Goal: Navigation & Orientation: Find specific page/section

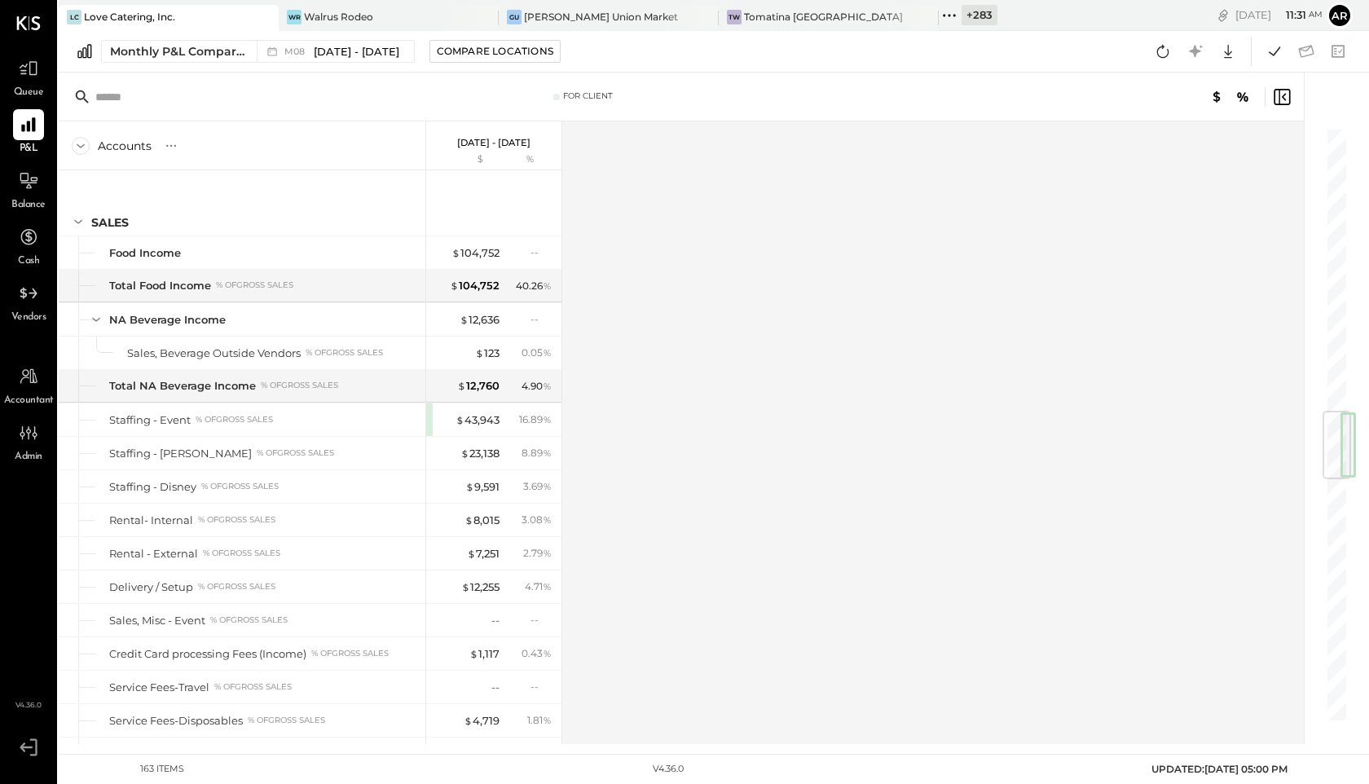
scroll to position [2383, 0]
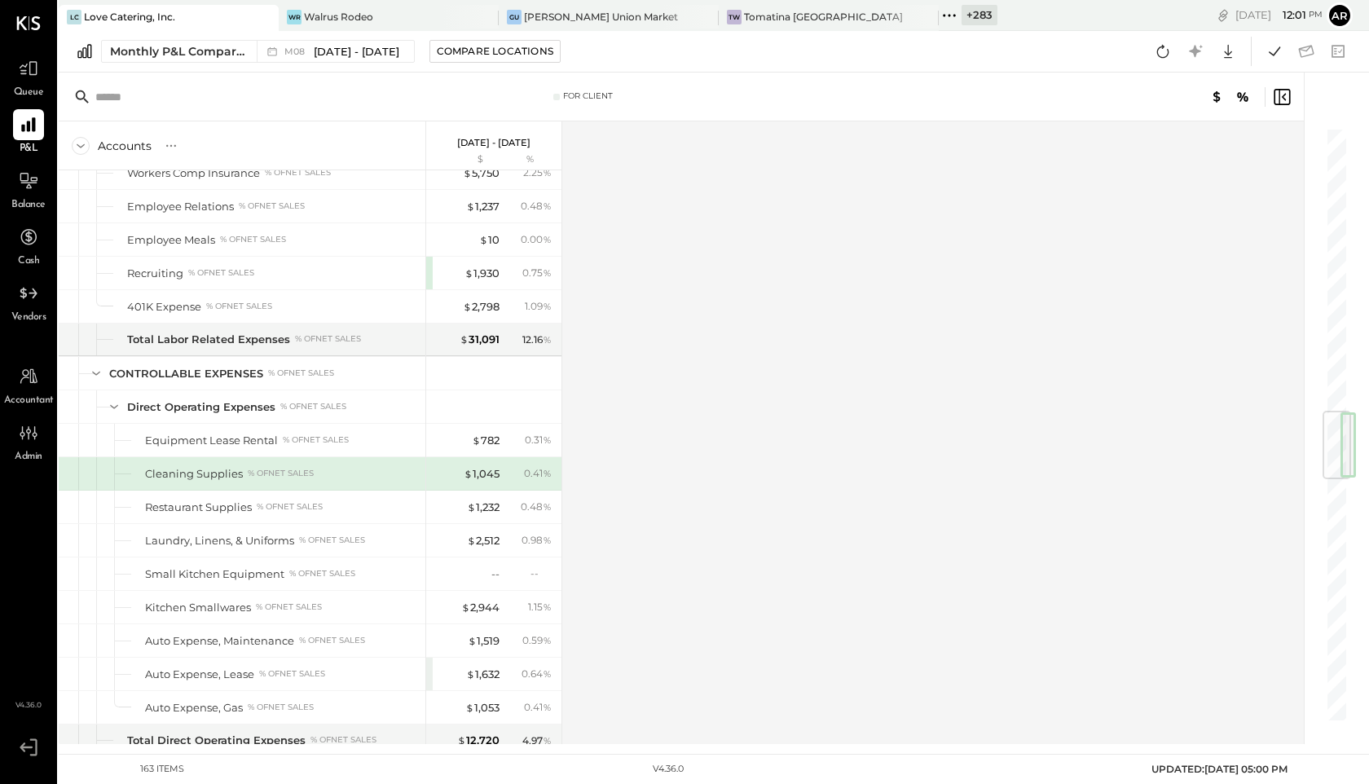
click at [939, 15] on icon at bounding box center [949, 15] width 21 height 21
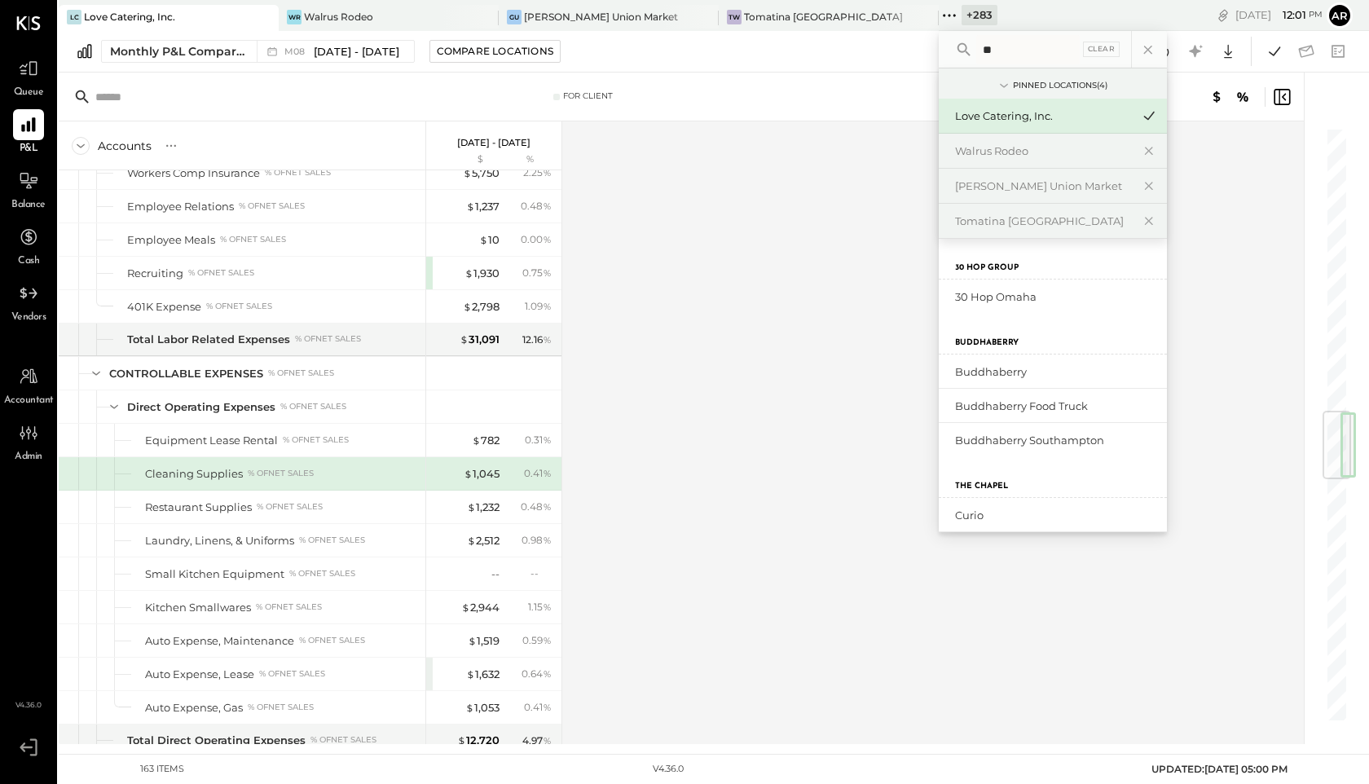
type input "*"
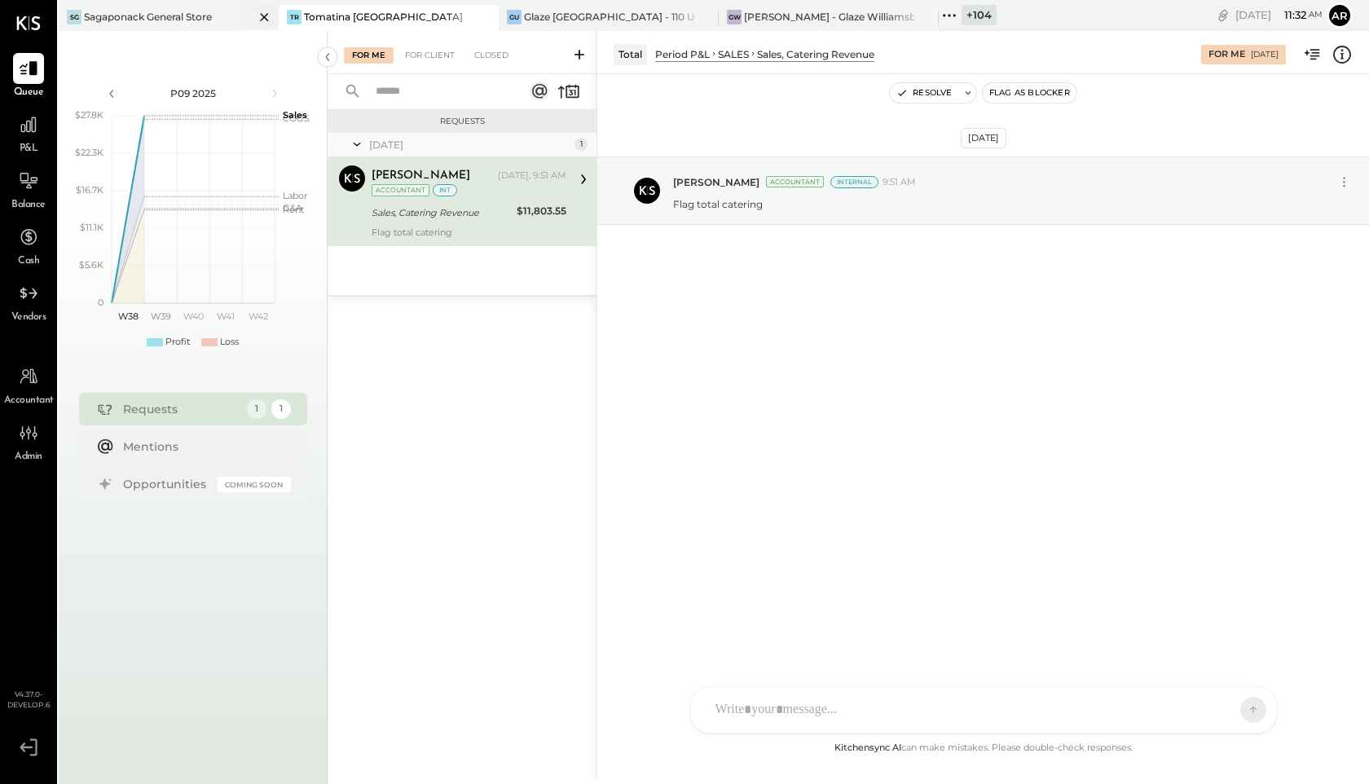
click at [187, 20] on div "Sagaponack General Store" at bounding box center [148, 17] width 128 height 14
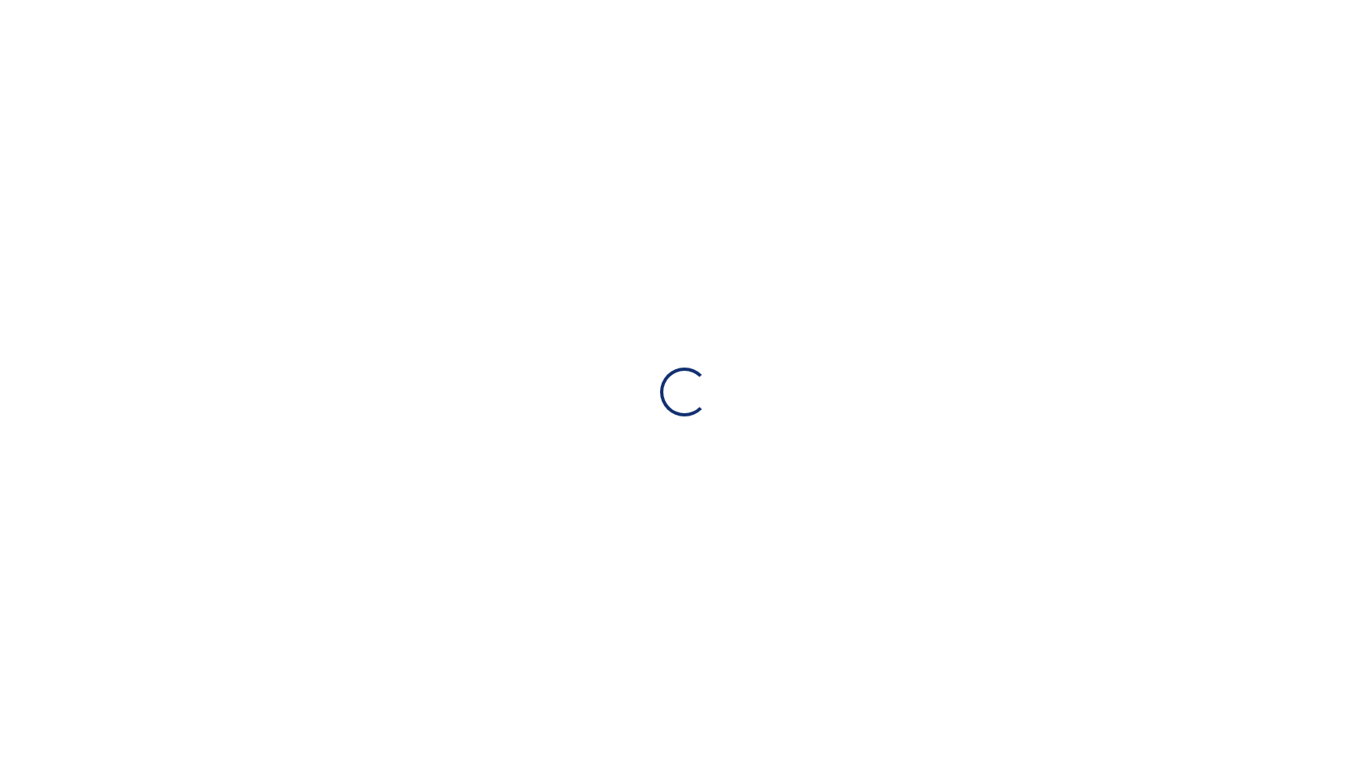
click at [380, 196] on div "Loading…" at bounding box center [684, 392] width 1369 height 784
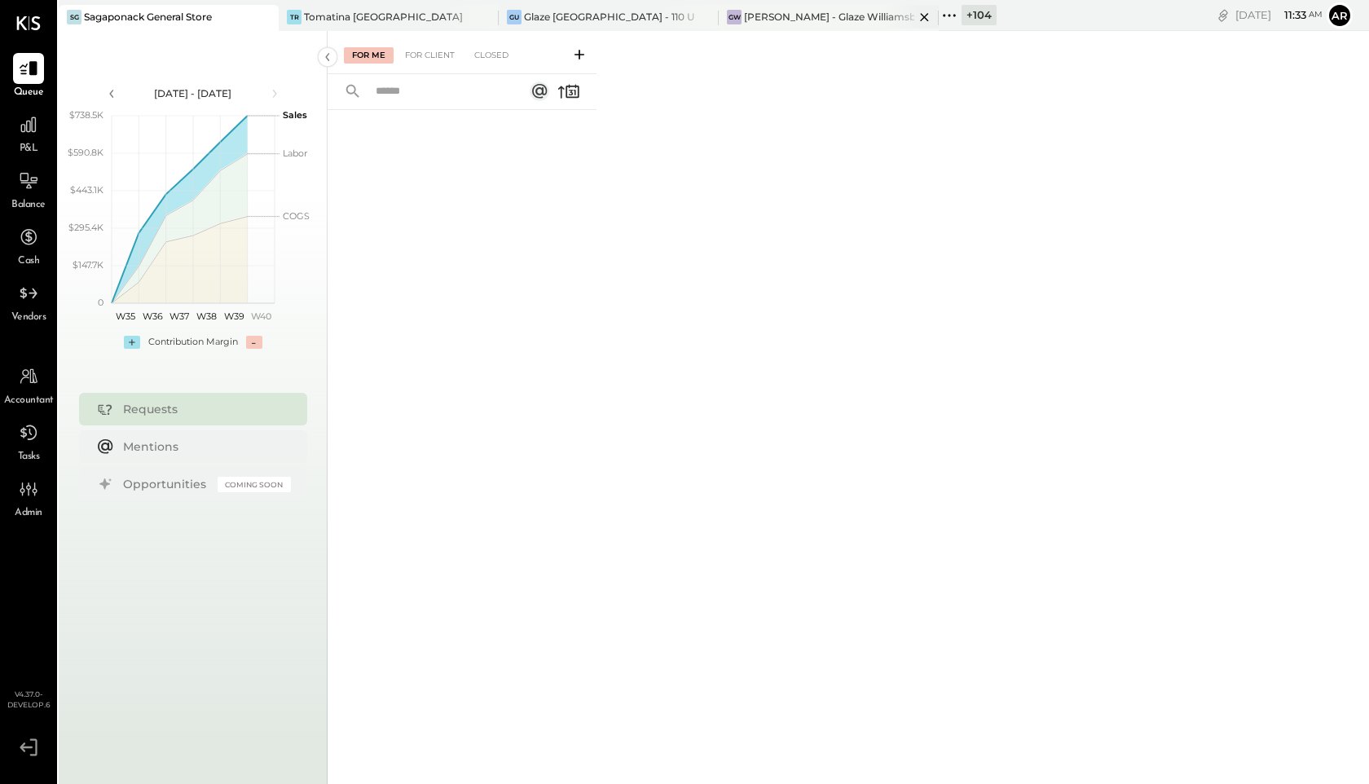
click at [807, 14] on div "[PERSON_NAME] - Glaze Williamsburg One LLC" at bounding box center [829, 17] width 170 height 14
click at [614, 22] on div "Glaze [GEOGRAPHIC_DATA] - 110 Uni" at bounding box center [609, 17] width 170 height 14
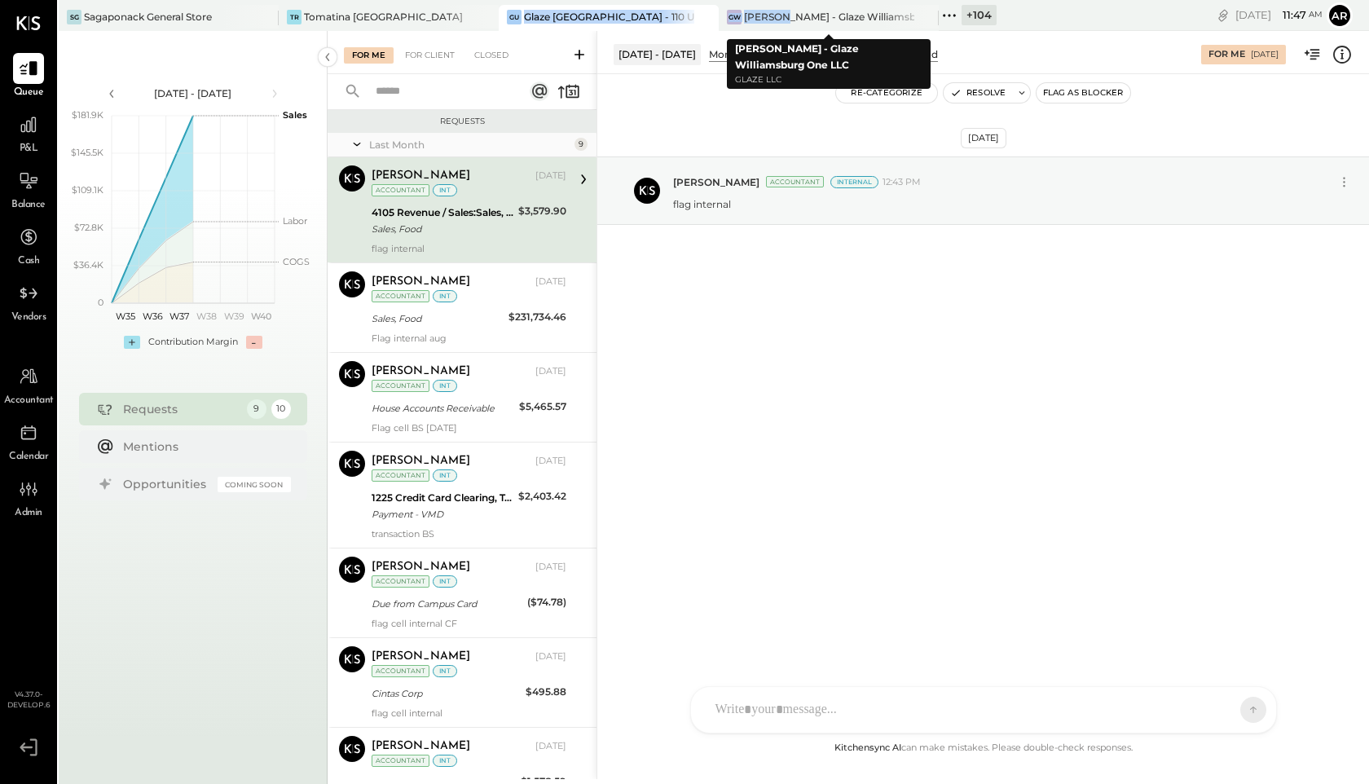
drag, startPoint x: 780, startPoint y: 14, endPoint x: 721, endPoint y: 2, distance: 60.6
click at [721, 2] on div "SG Sagaponack General Store TR Tomatina Roseville GU Glaze Union Square - 110 U…" at bounding box center [569, 15] width 1021 height 31
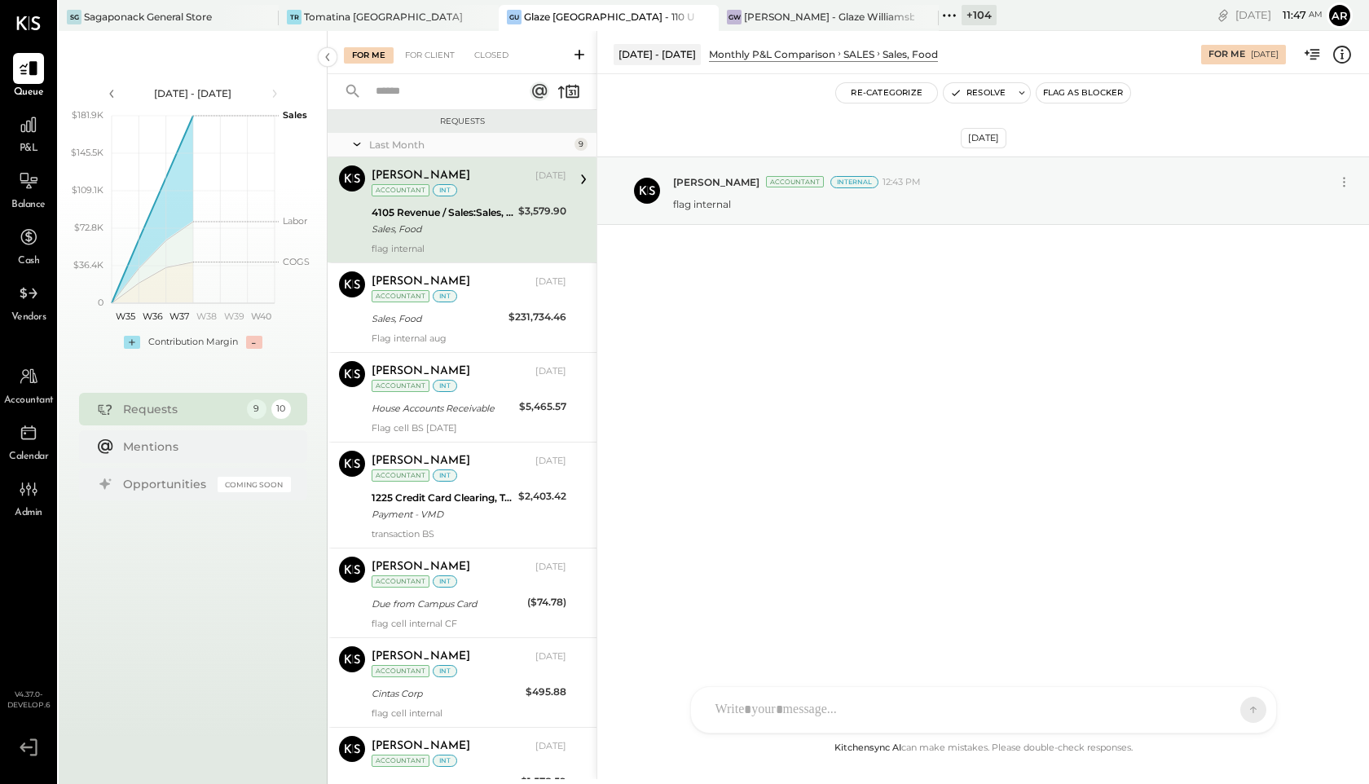
click at [959, 10] on icon at bounding box center [949, 15] width 21 height 21
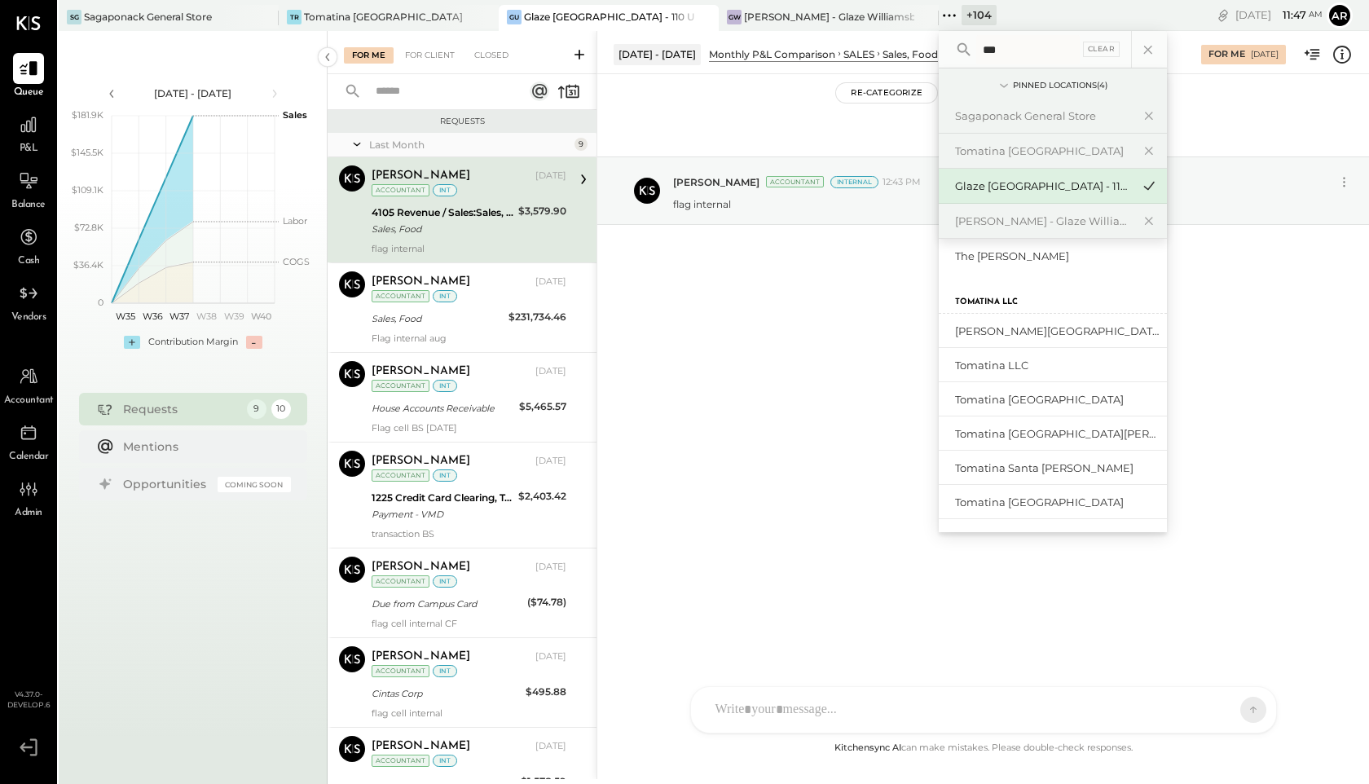
scroll to position [33, 0]
type input "***"
click at [1004, 249] on div "[PERSON_NAME][GEOGRAPHIC_DATA]" at bounding box center [1053, 263] width 228 height 35
click at [1004, 262] on div "[PERSON_NAME][GEOGRAPHIC_DATA]" at bounding box center [1043, 263] width 176 height 15
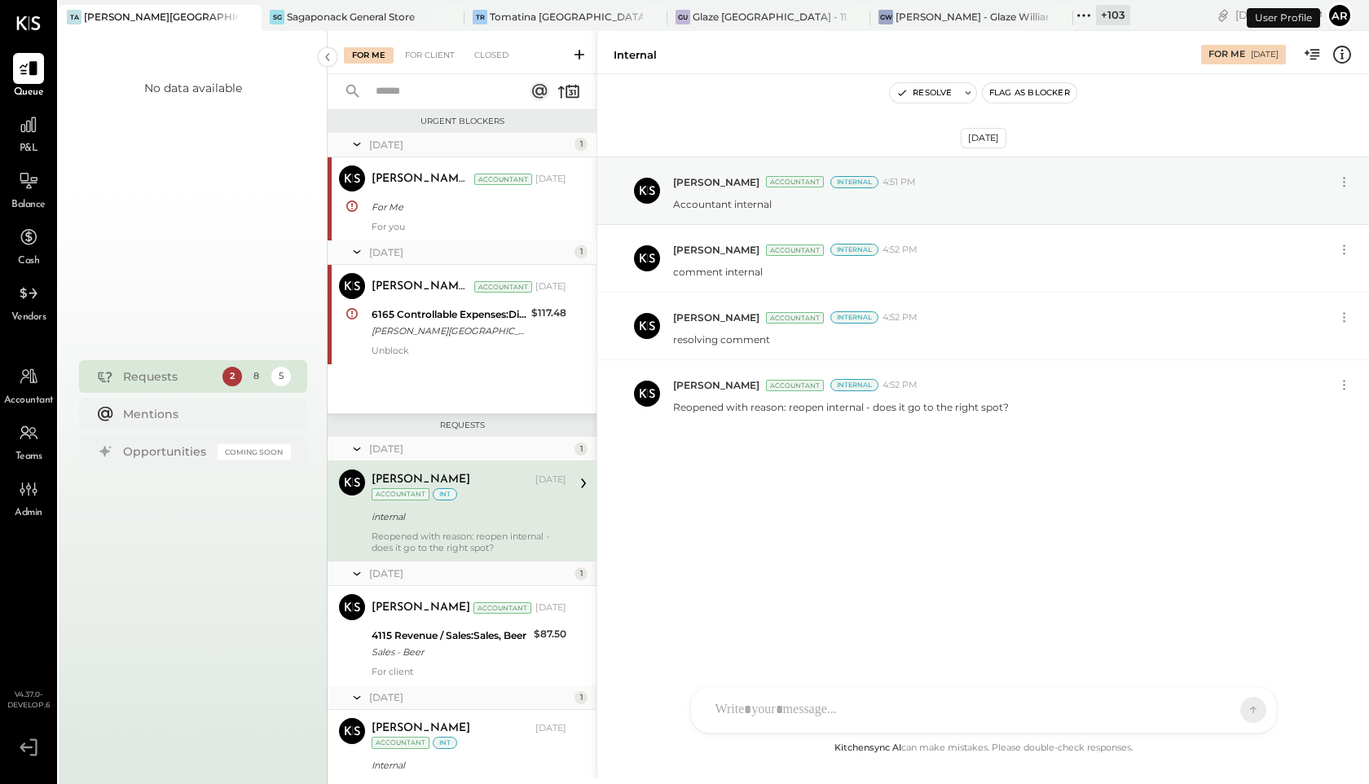
scroll to position [66, 0]
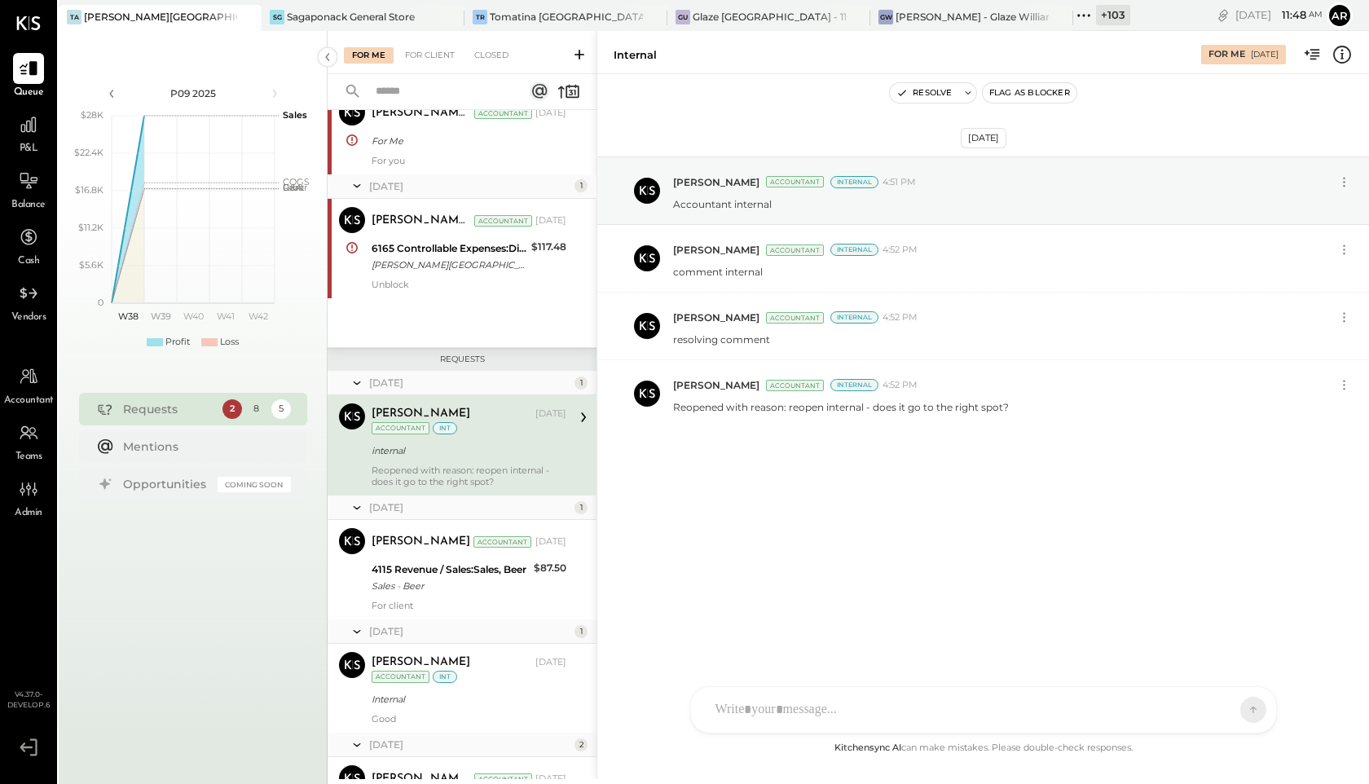
click at [1074, 14] on icon at bounding box center [1084, 15] width 21 height 21
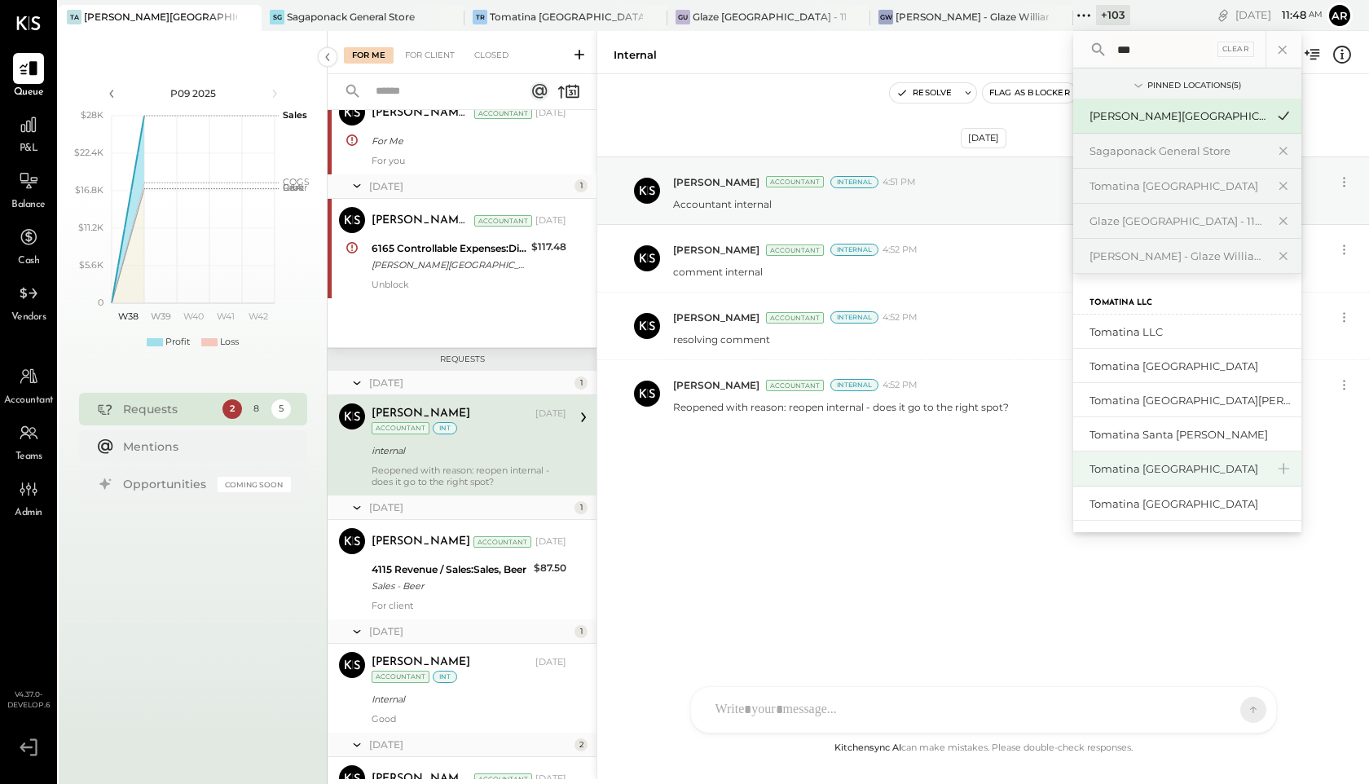
type input "***"
click at [1140, 463] on div "Tomatina [GEOGRAPHIC_DATA]" at bounding box center [1178, 468] width 176 height 15
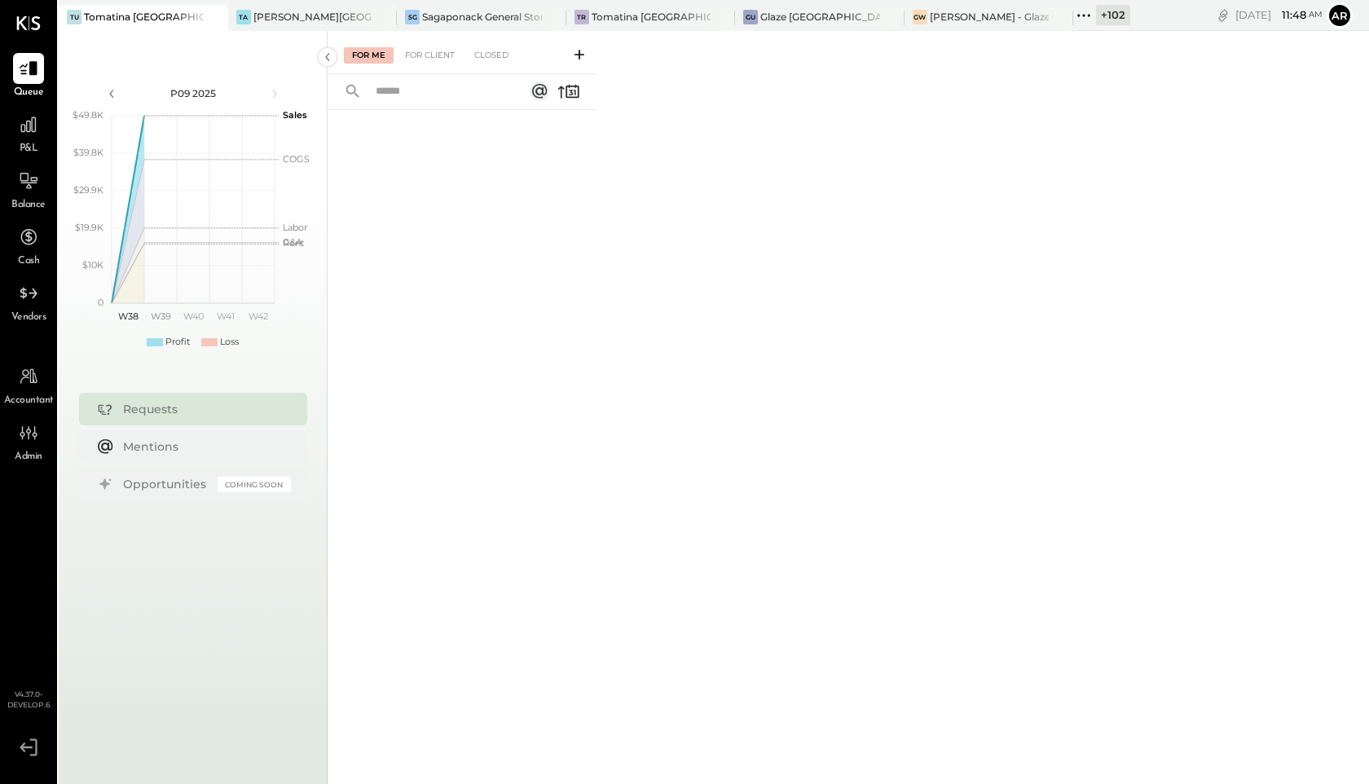
click at [1083, 18] on icon at bounding box center [1084, 15] width 21 height 21
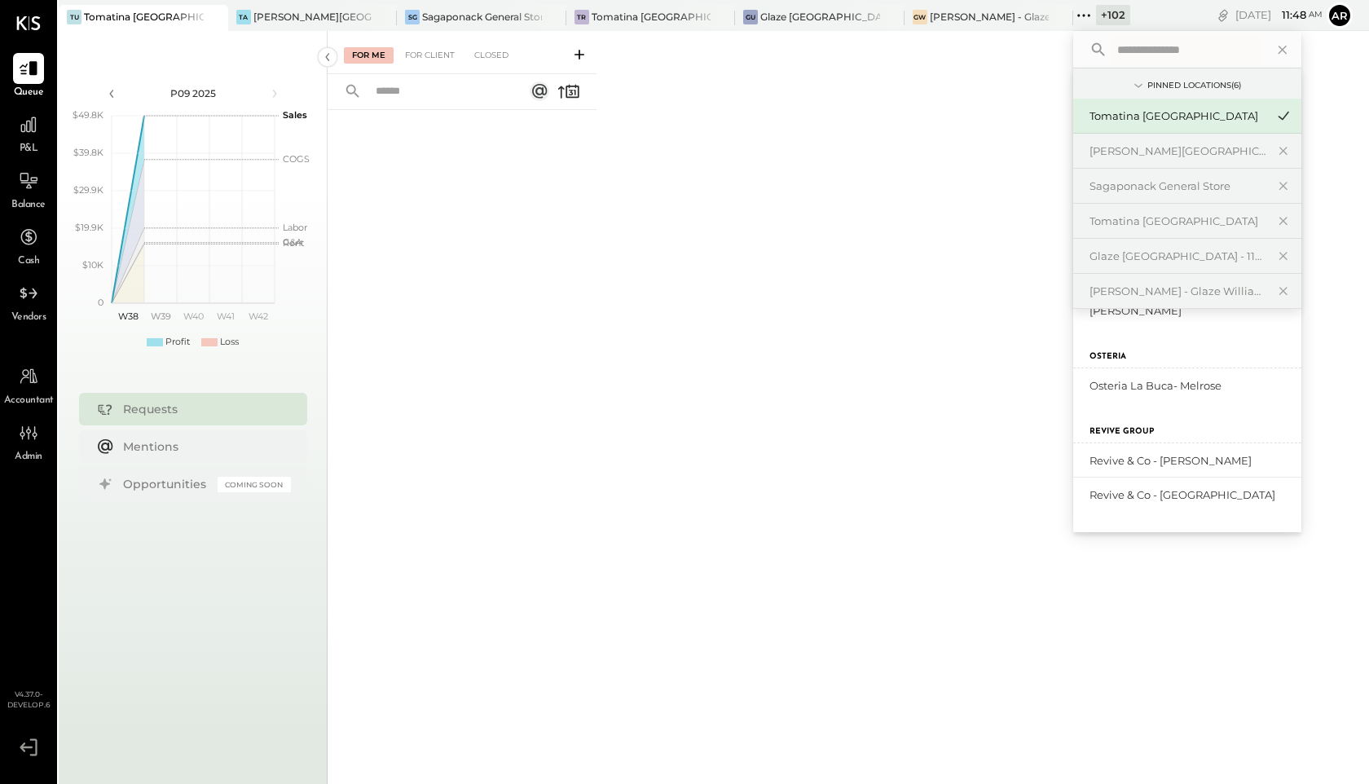
scroll to position [3951, 0]
click at [1108, 466] on div "Revive & Co - [PERSON_NAME]" at bounding box center [1178, 463] width 176 height 15
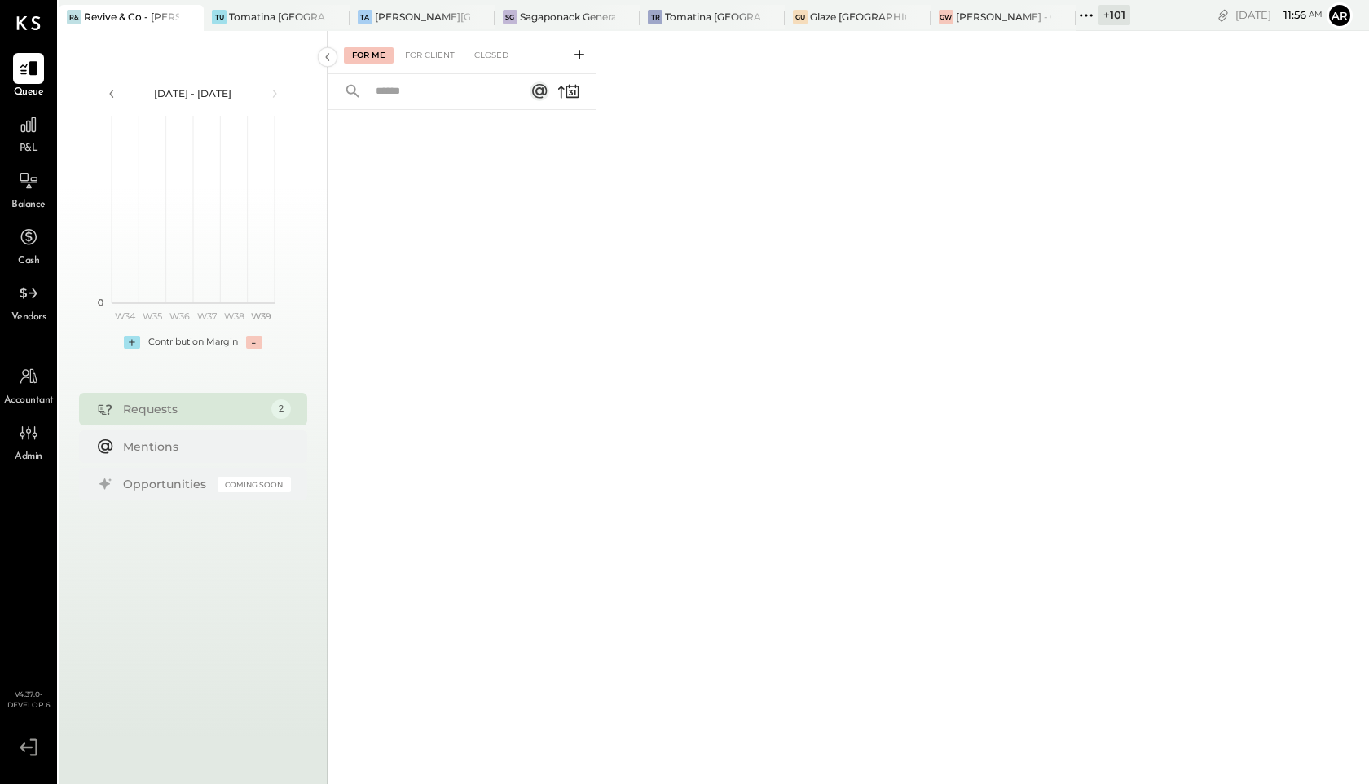
click at [1087, 15] on icon at bounding box center [1086, 15] width 2 height 2
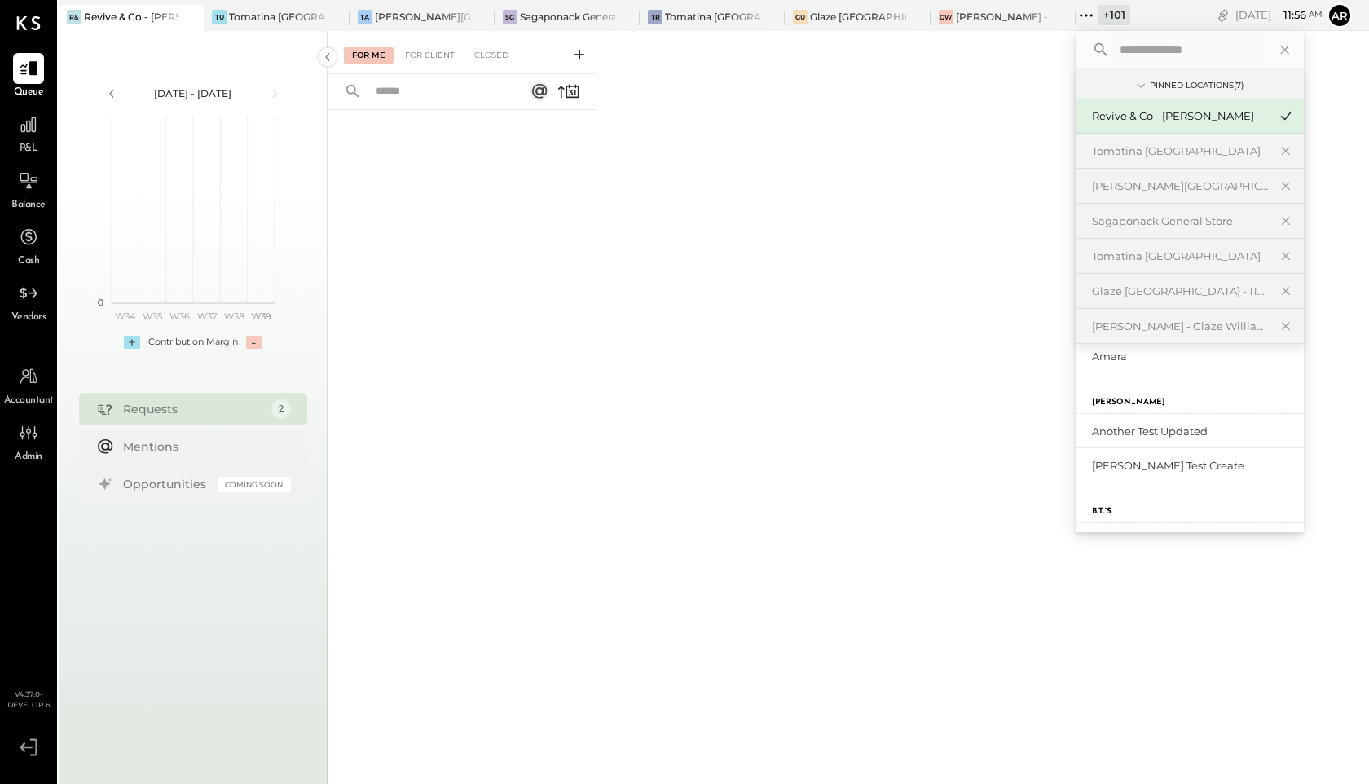
scroll to position [302, 0]
click at [1113, 357] on div "[PERSON_NAME] Test Create" at bounding box center [1180, 358] width 176 height 15
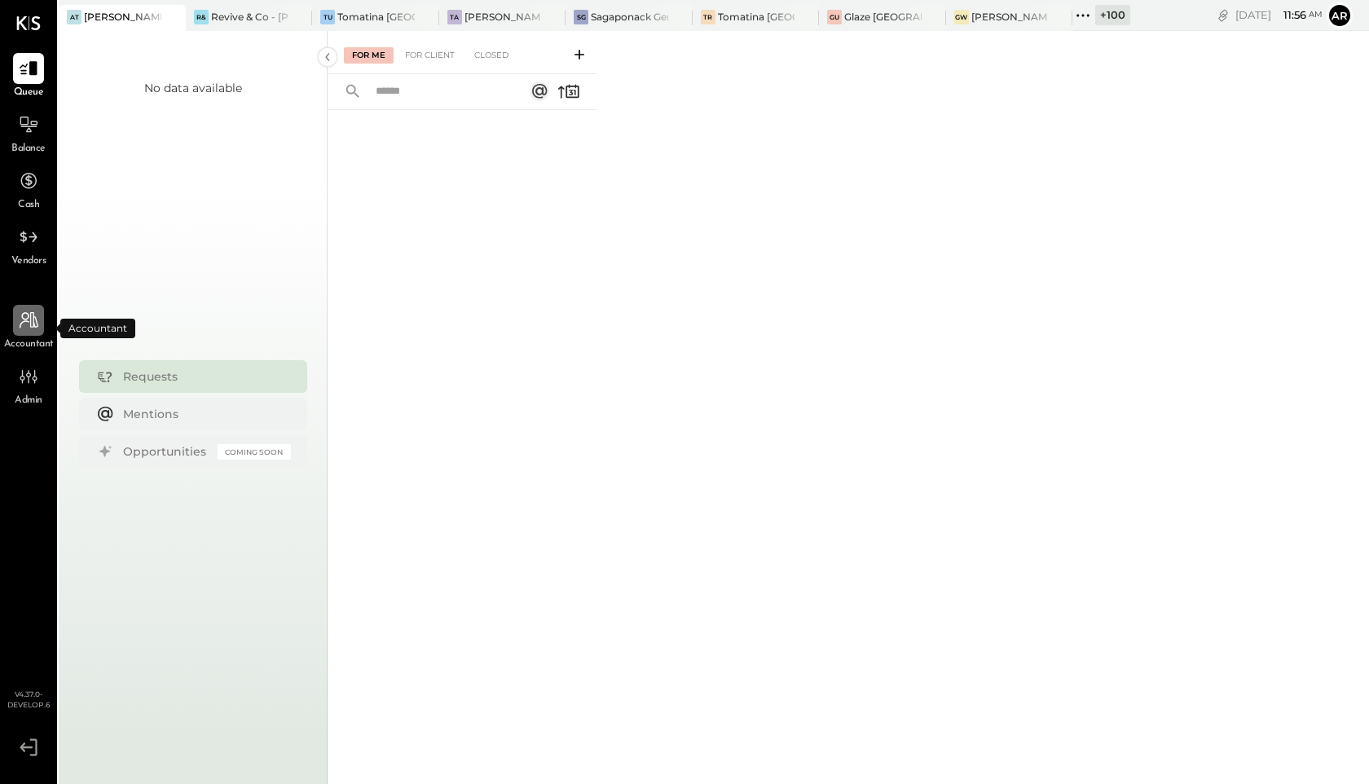
click at [24, 332] on div at bounding box center [28, 320] width 31 height 31
select select "**"
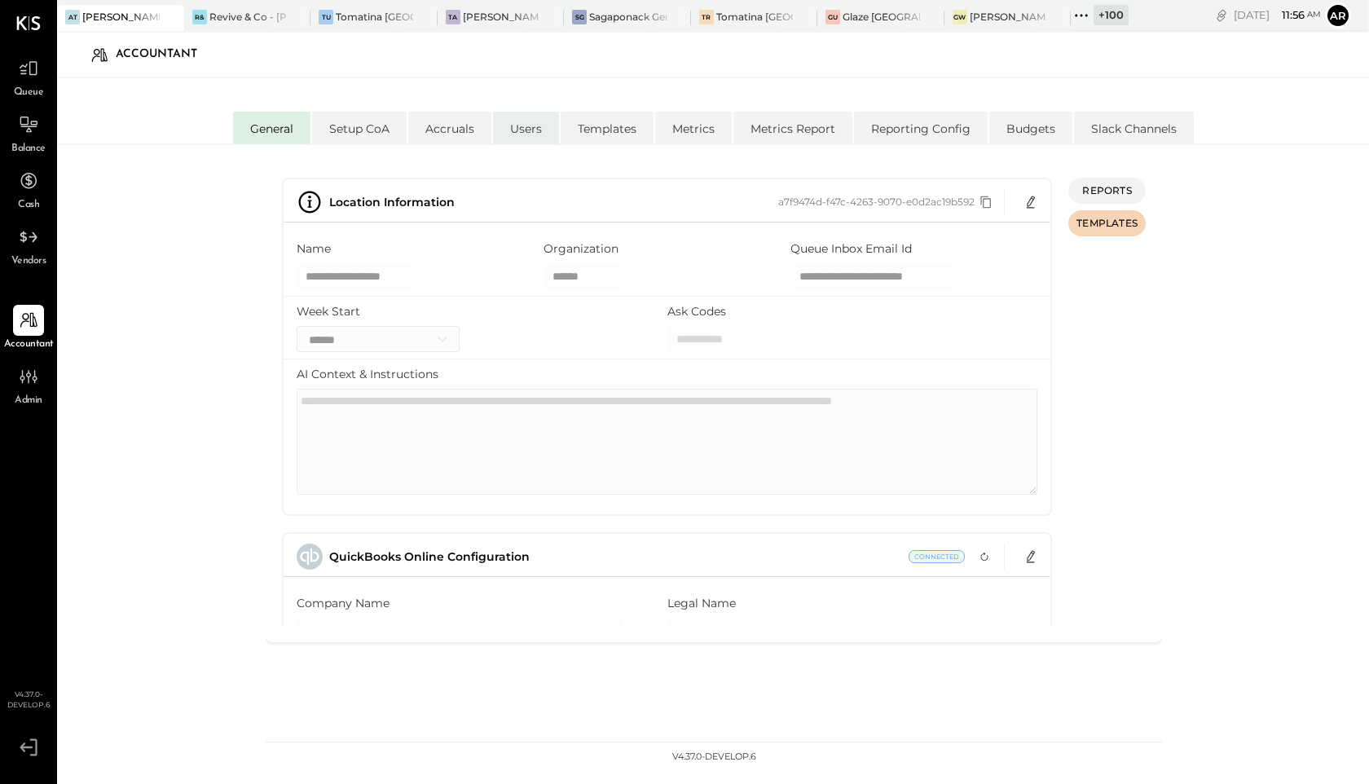
click at [524, 136] on li "Users" at bounding box center [526, 128] width 66 height 33
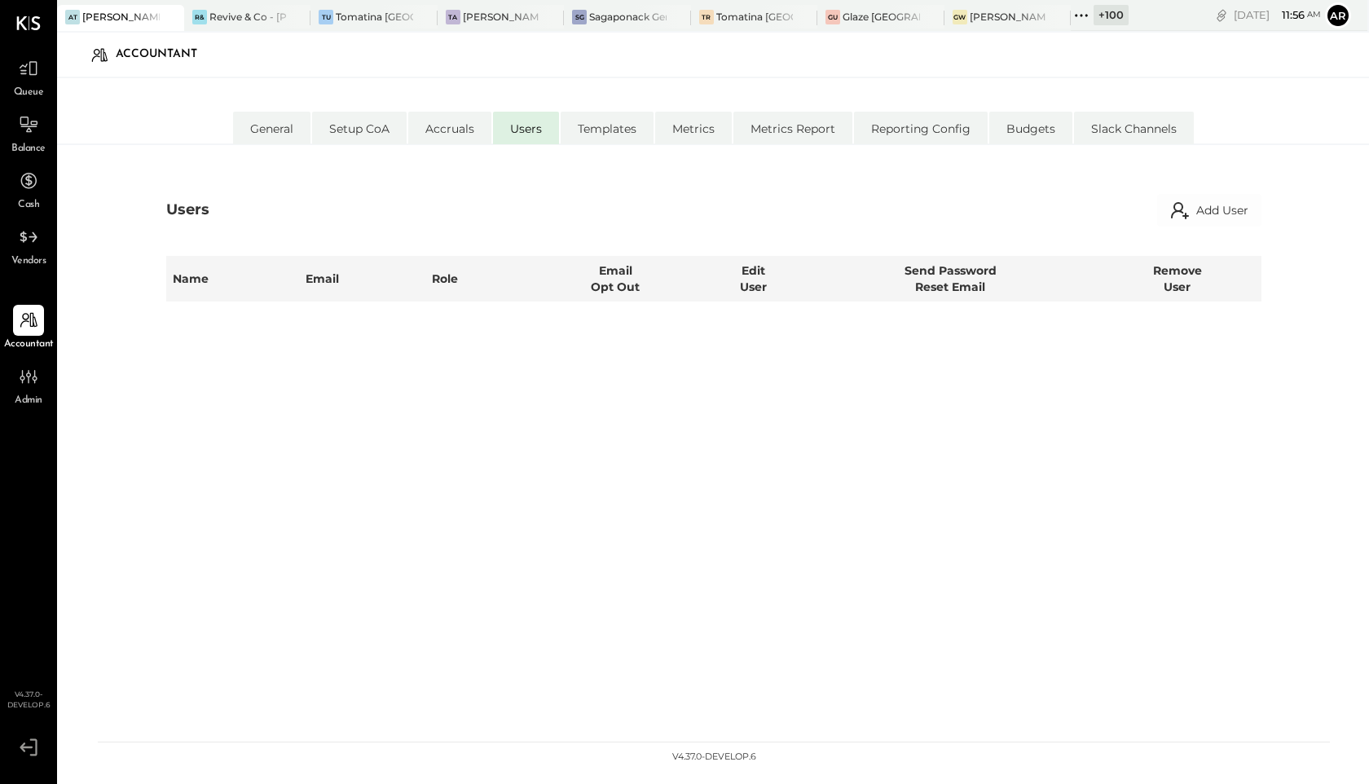
select select "**********"
select select "*****"
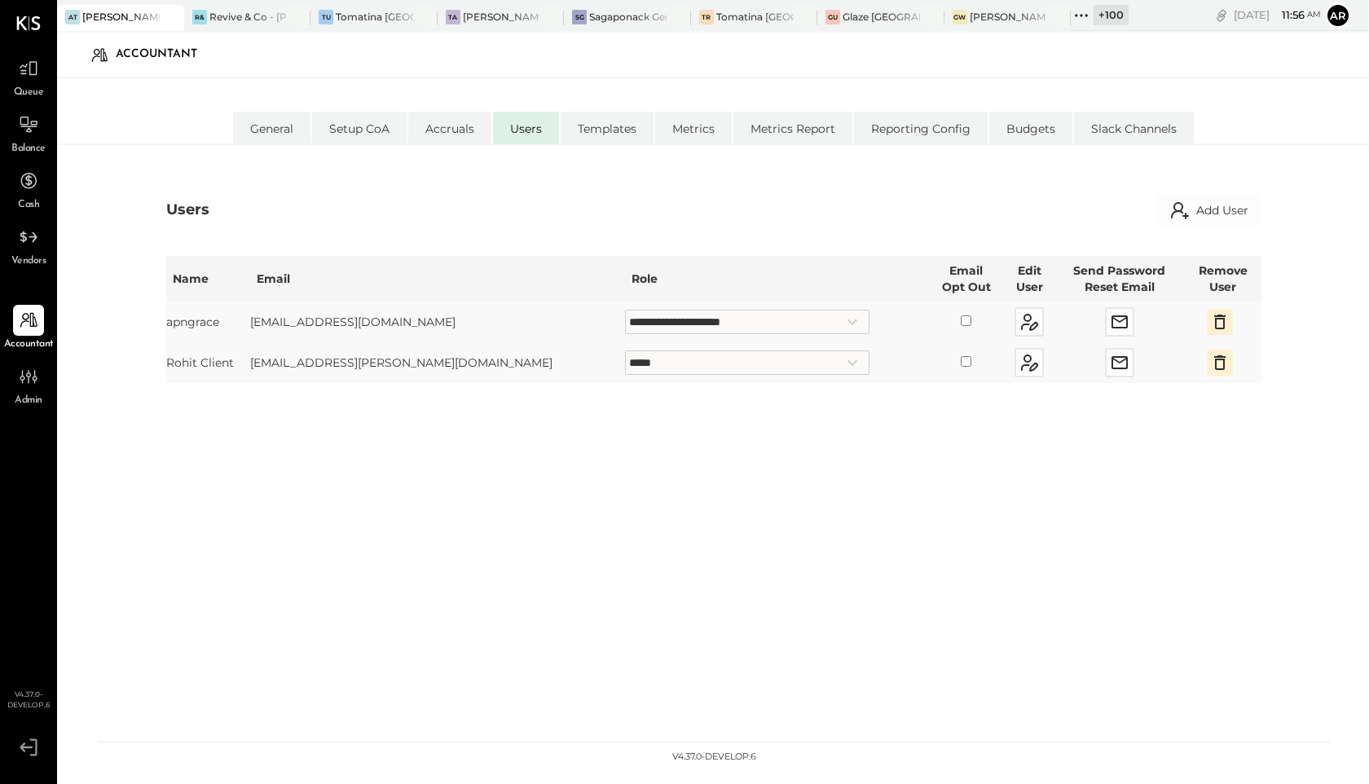
click at [1086, 21] on icon at bounding box center [1081, 15] width 21 height 21
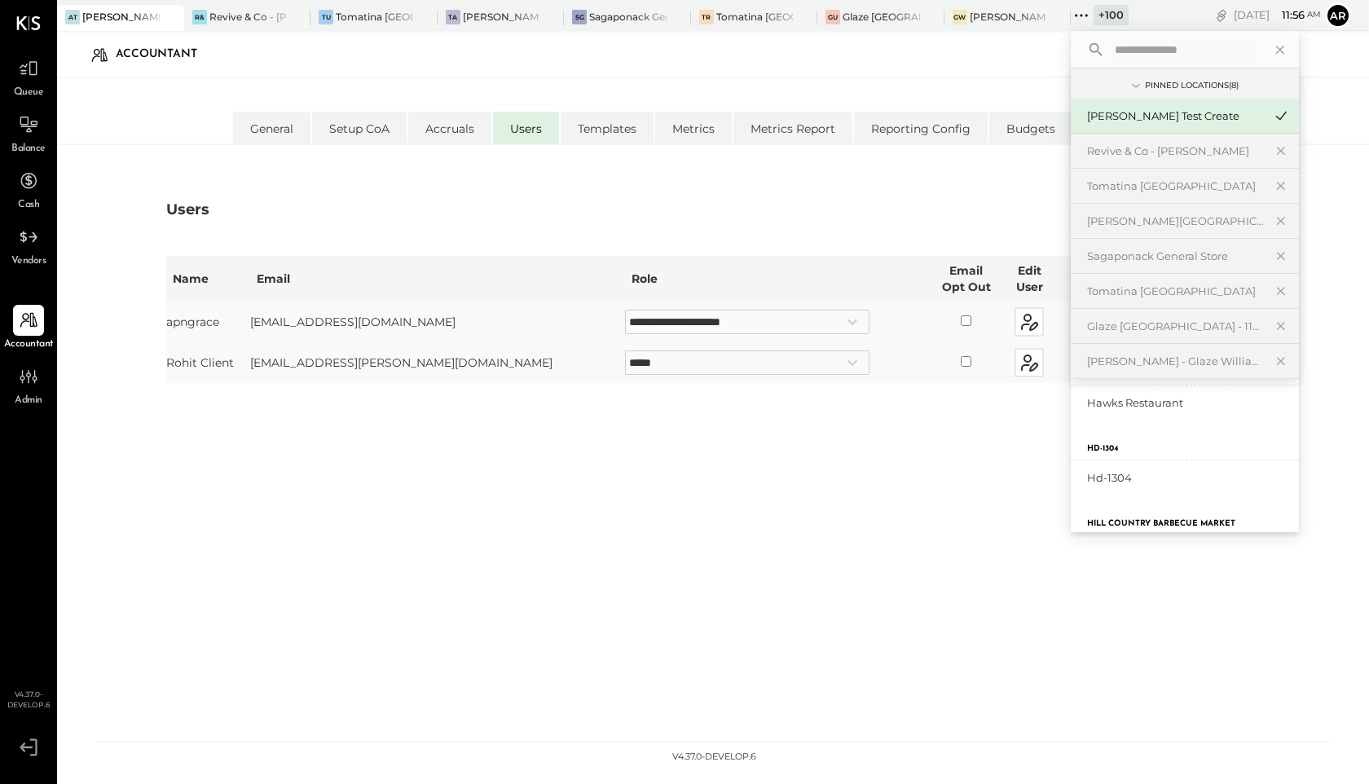
scroll to position [1978, 0]
click at [1155, 522] on div "hd-1304" at bounding box center [1185, 506] width 228 height 34
click at [1128, 432] on div "Hawks Restaurant" at bounding box center [1175, 431] width 176 height 15
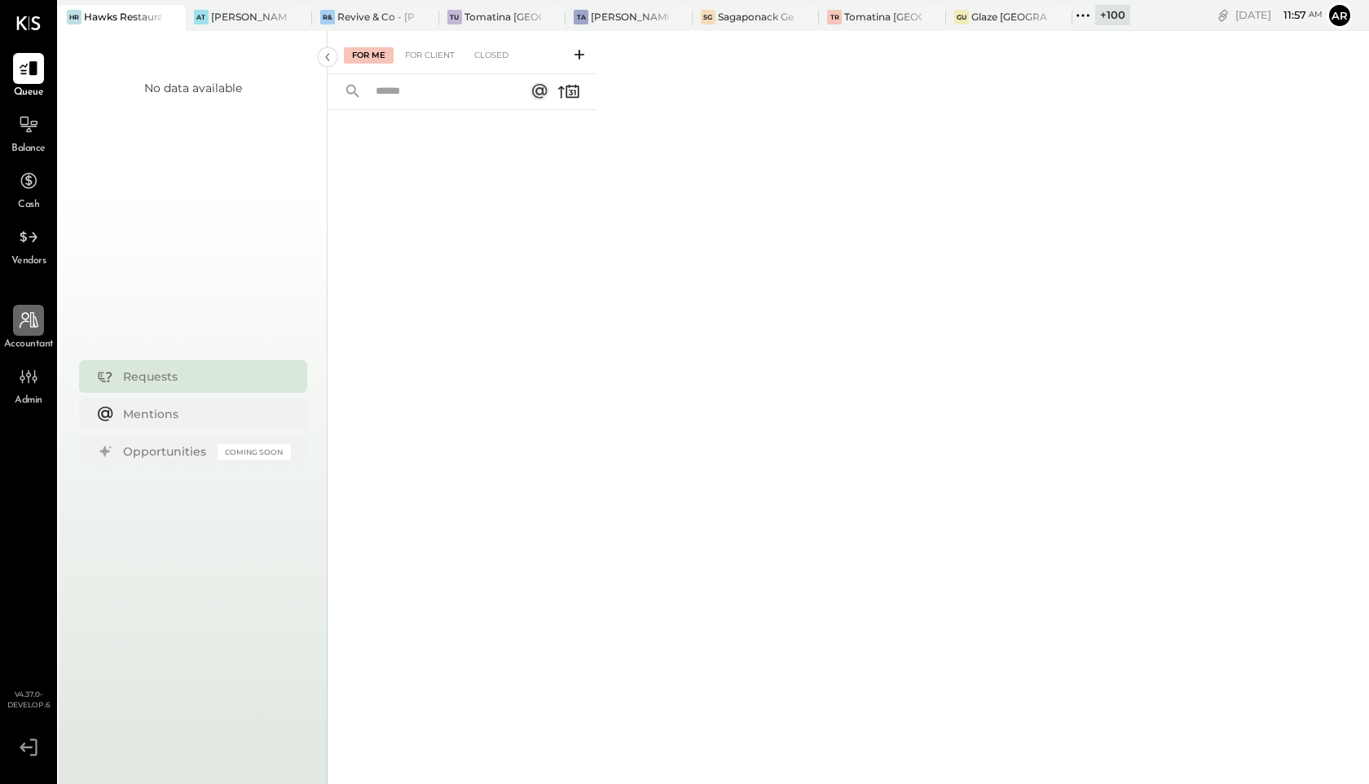
click at [26, 321] on icon at bounding box center [29, 320] width 19 height 16
select select "**"
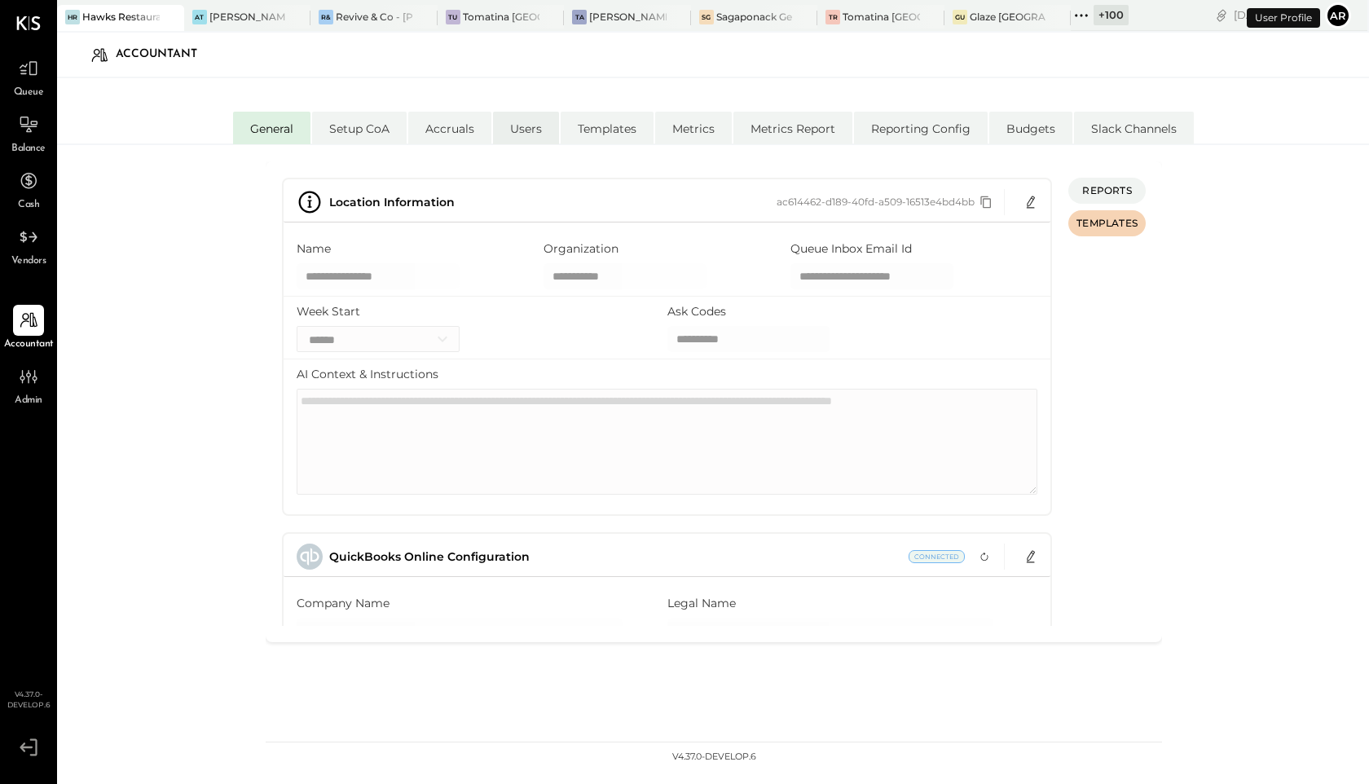
click at [509, 130] on li "Users" at bounding box center [526, 128] width 66 height 33
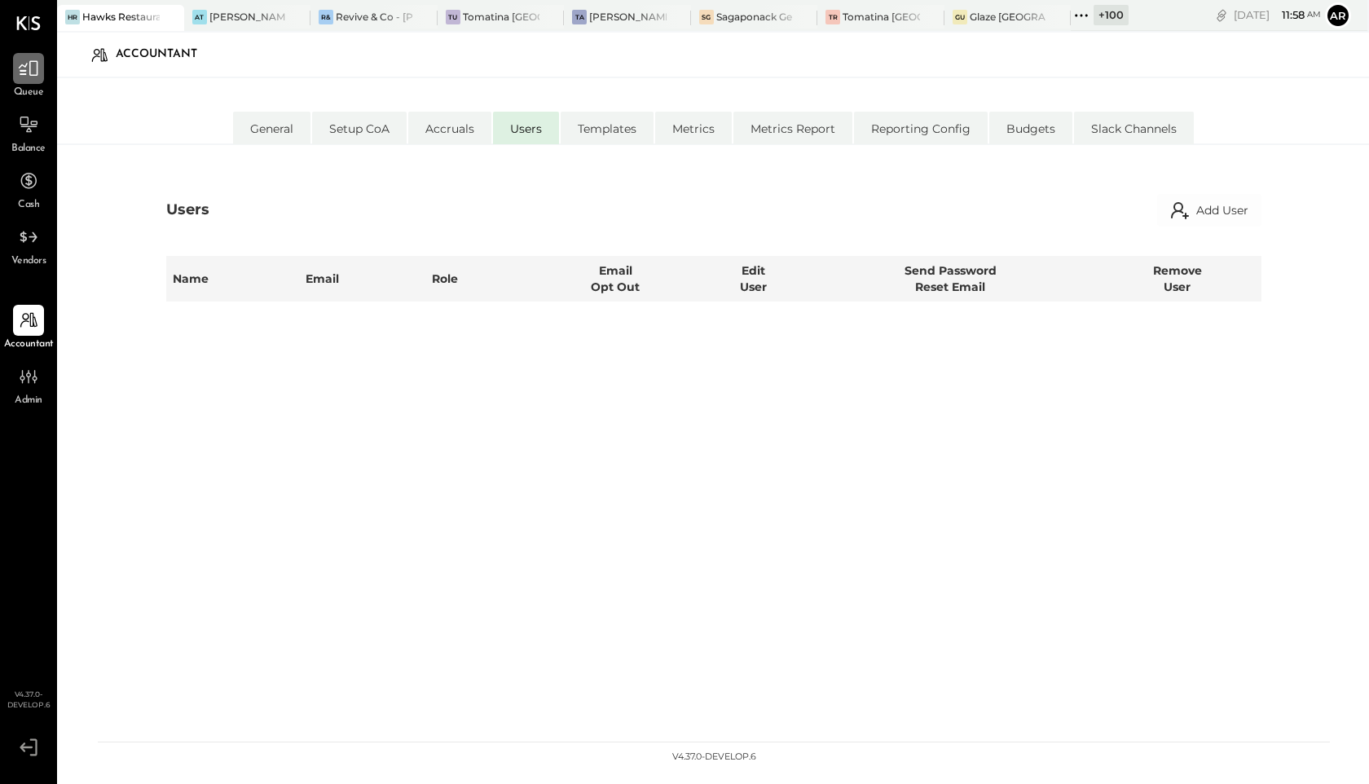
click at [30, 71] on icon at bounding box center [29, 68] width 20 height 15
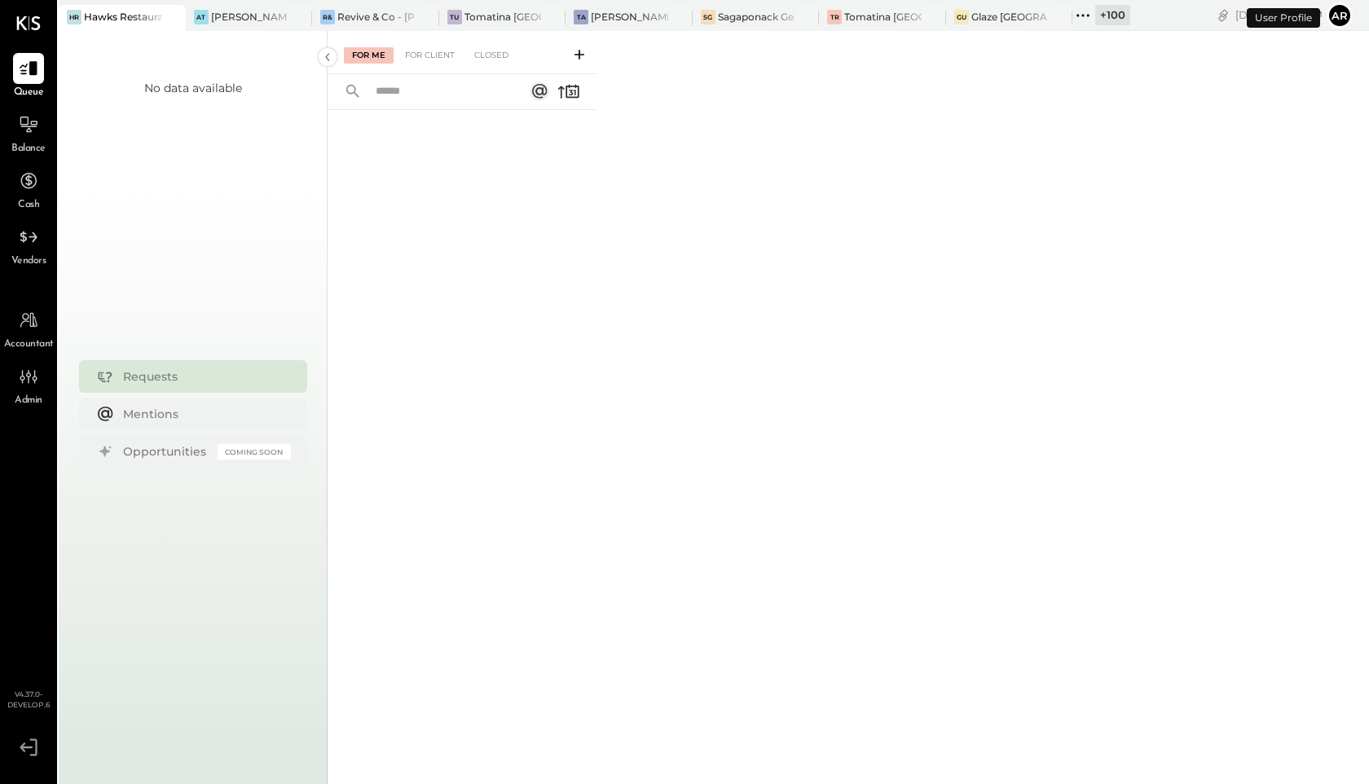
click at [582, 53] on icon at bounding box center [579, 54] width 16 height 16
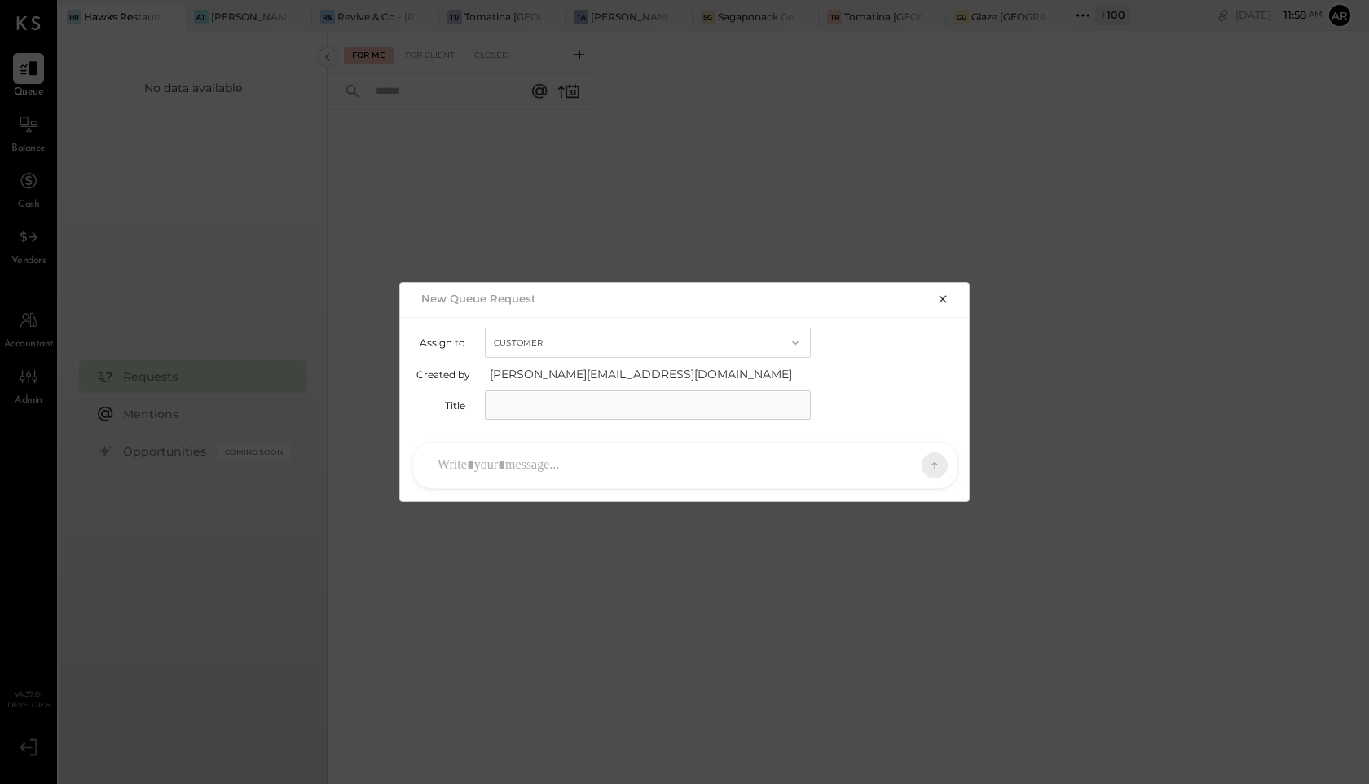
click at [528, 412] on input "text" at bounding box center [648, 404] width 326 height 29
type input "****"
click at [742, 467] on div at bounding box center [671, 466] width 483 height 36
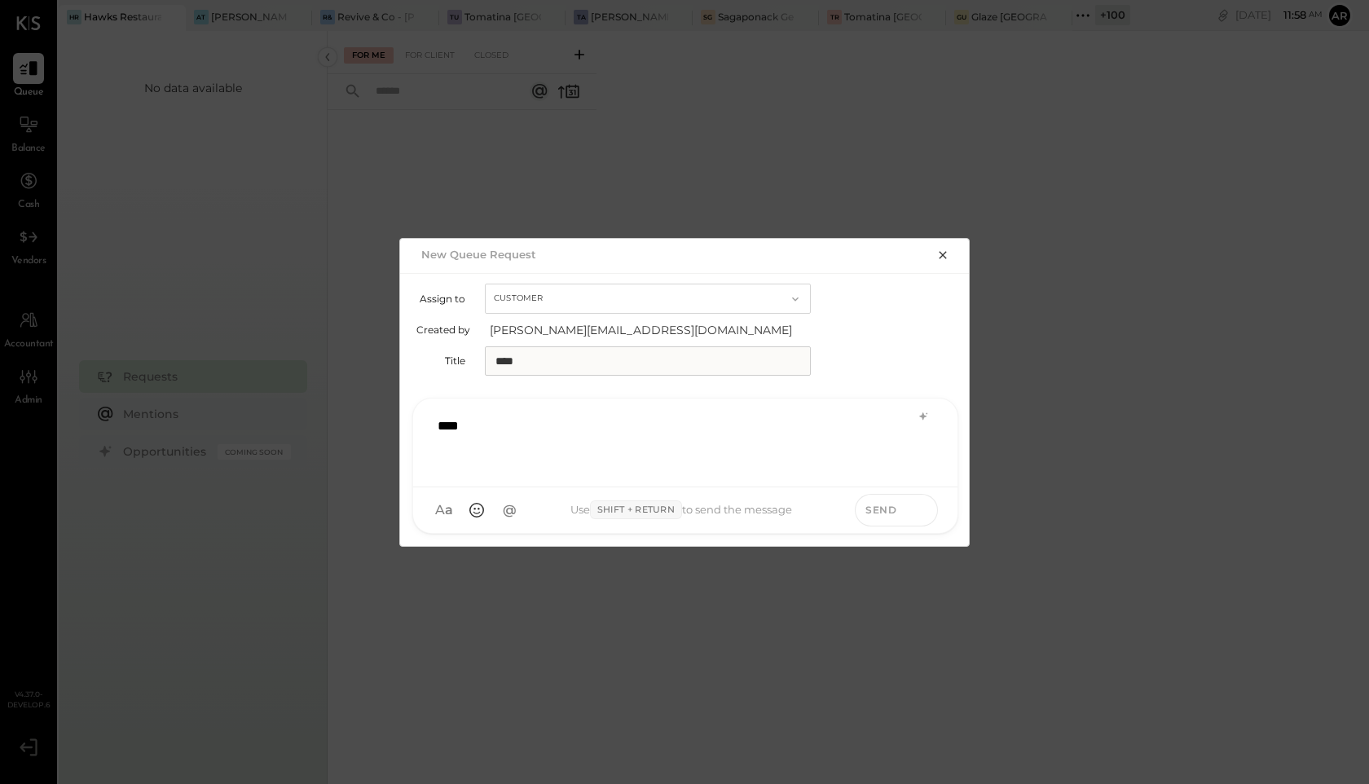
click at [922, 509] on icon at bounding box center [921, 509] width 15 height 16
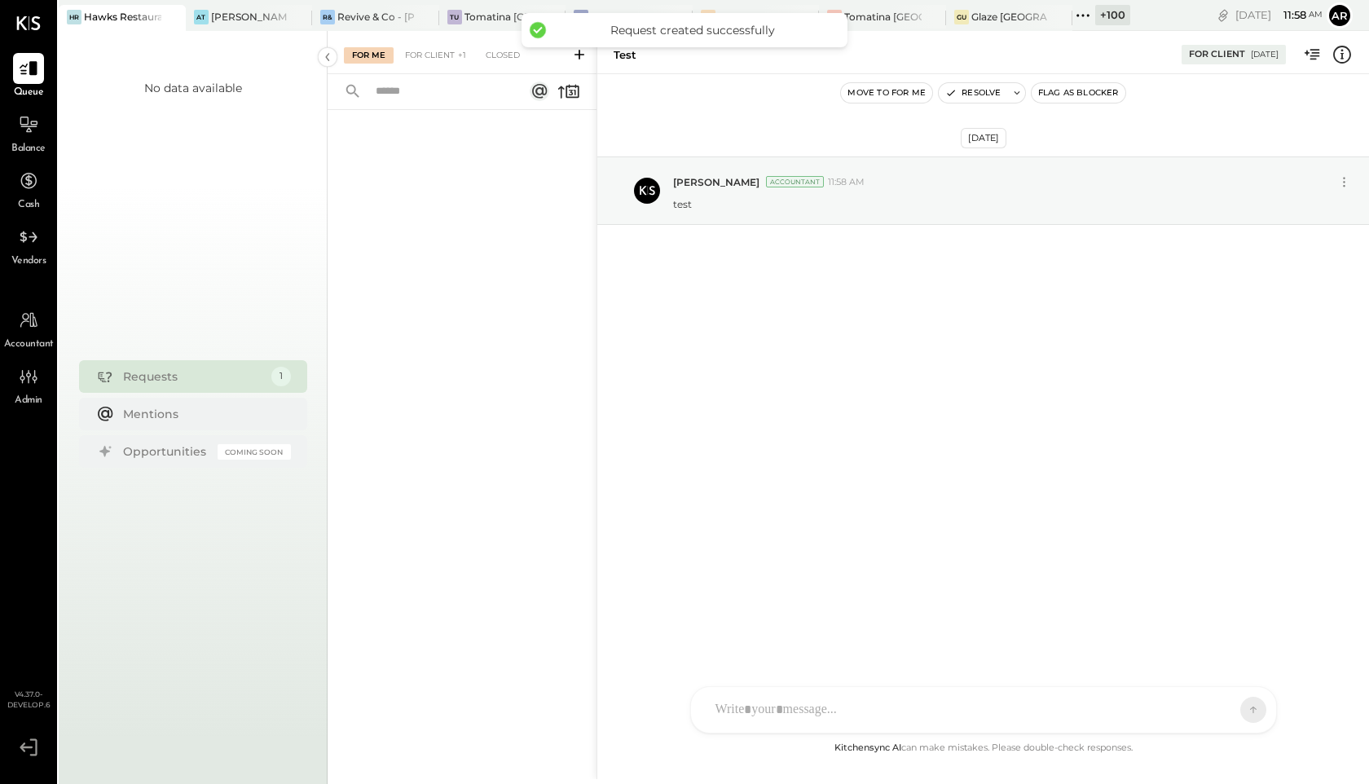
click at [412, 42] on div "For Me For Client +1 Closed" at bounding box center [462, 52] width 269 height 43
click at [420, 50] on div "For Client +1" at bounding box center [435, 55] width 77 height 16
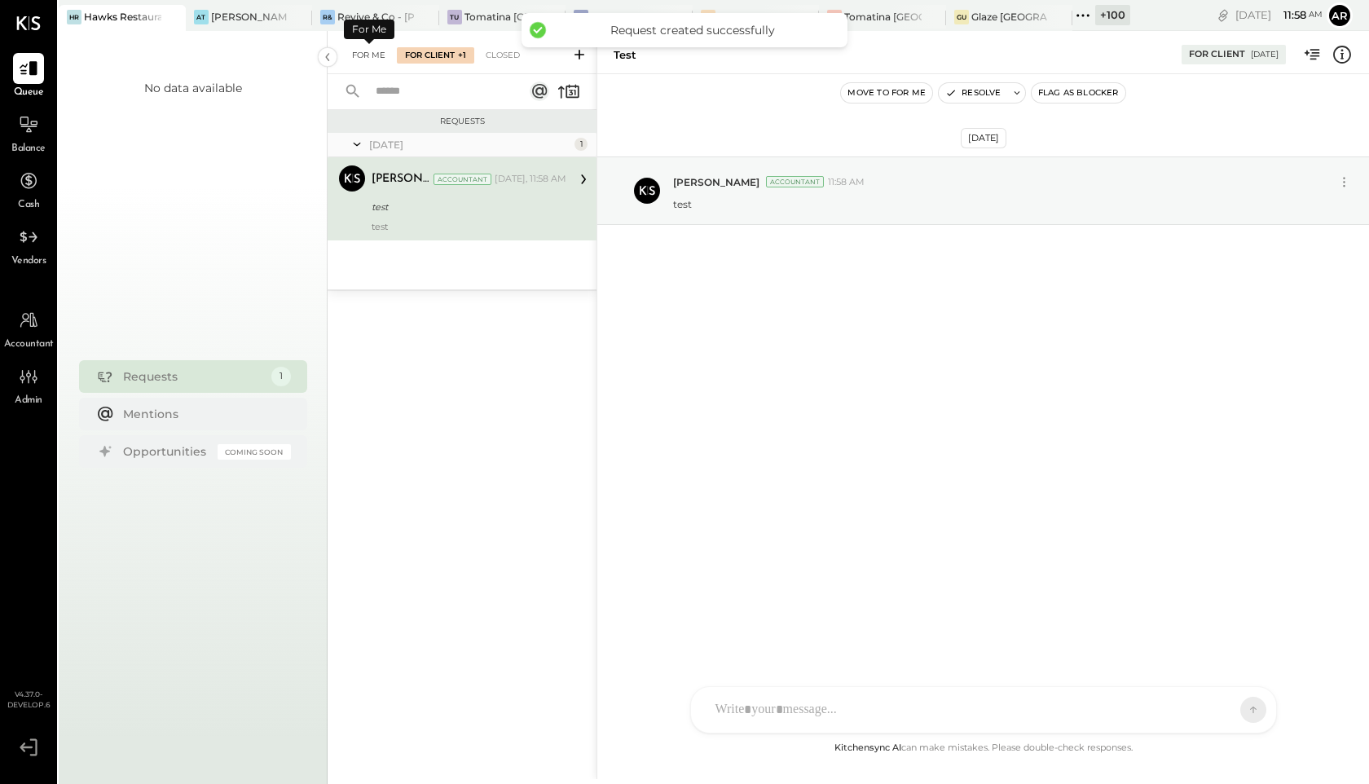
click at [368, 48] on div "For Me" at bounding box center [369, 55] width 50 height 16
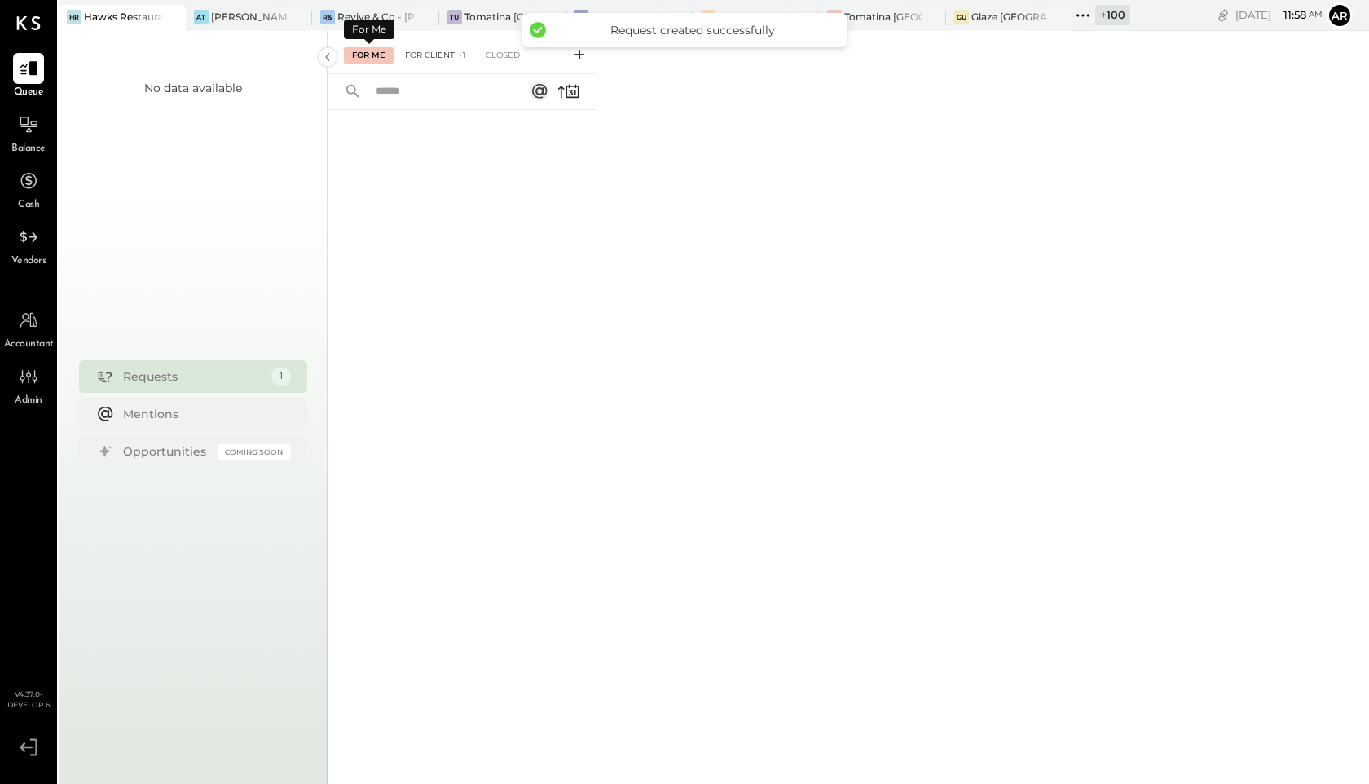
click at [434, 55] on div "For Client +1" at bounding box center [435, 55] width 77 height 16
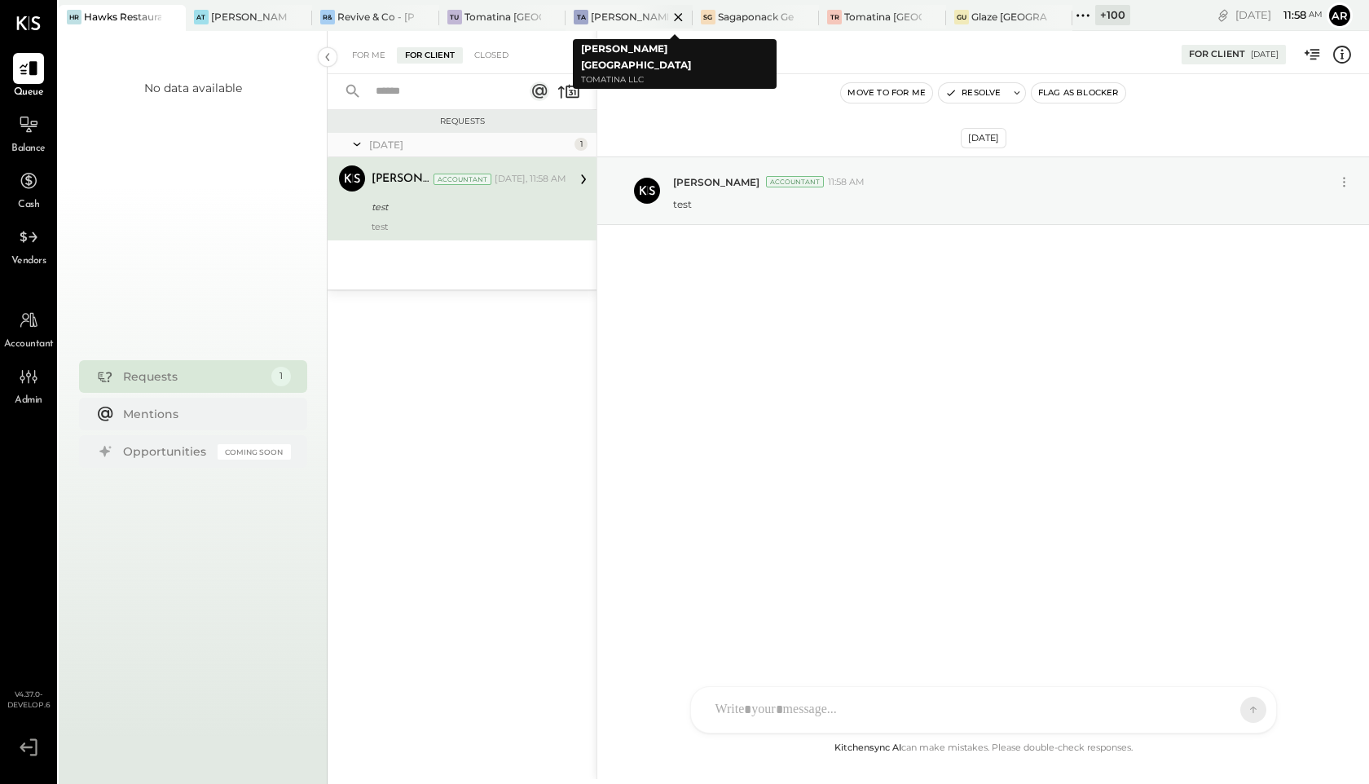
click at [618, 15] on div "[PERSON_NAME][GEOGRAPHIC_DATA]" at bounding box center [629, 17] width 77 height 14
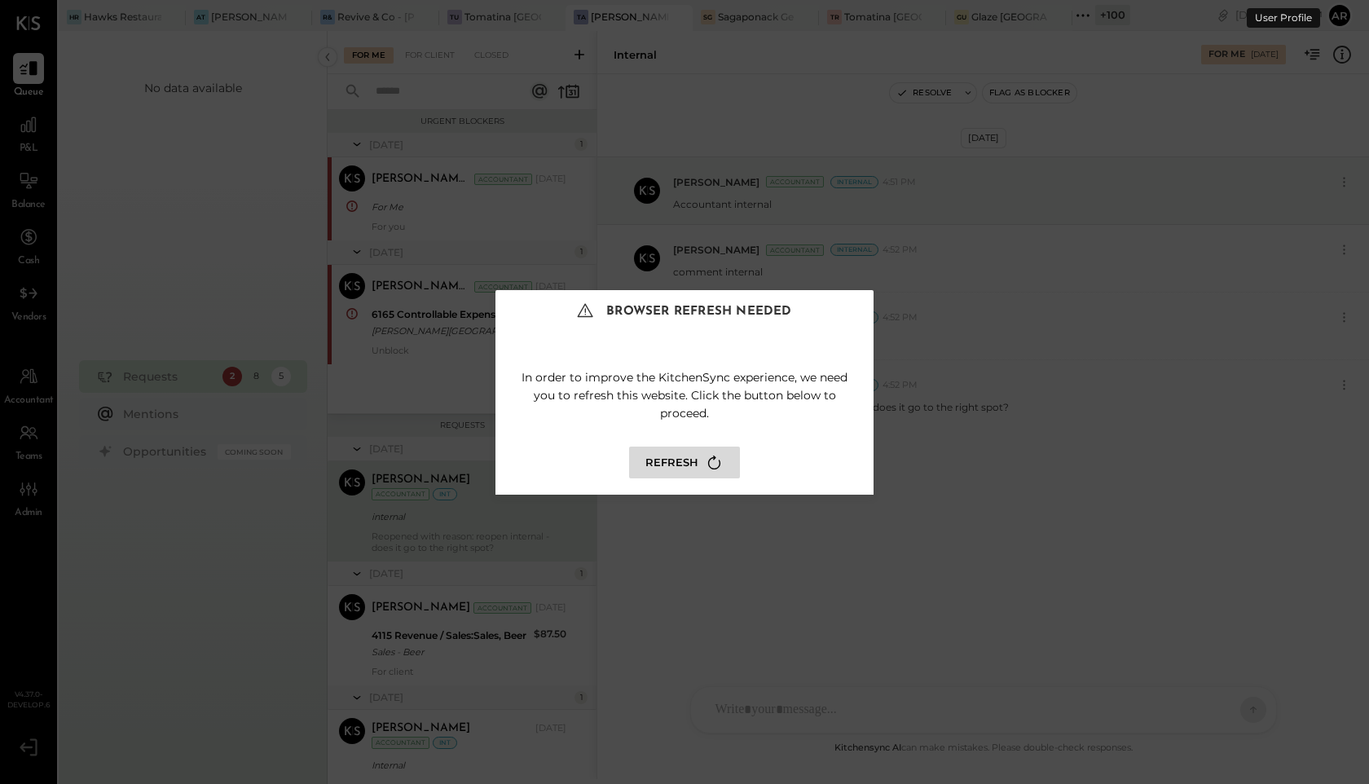
scroll to position [66, 0]
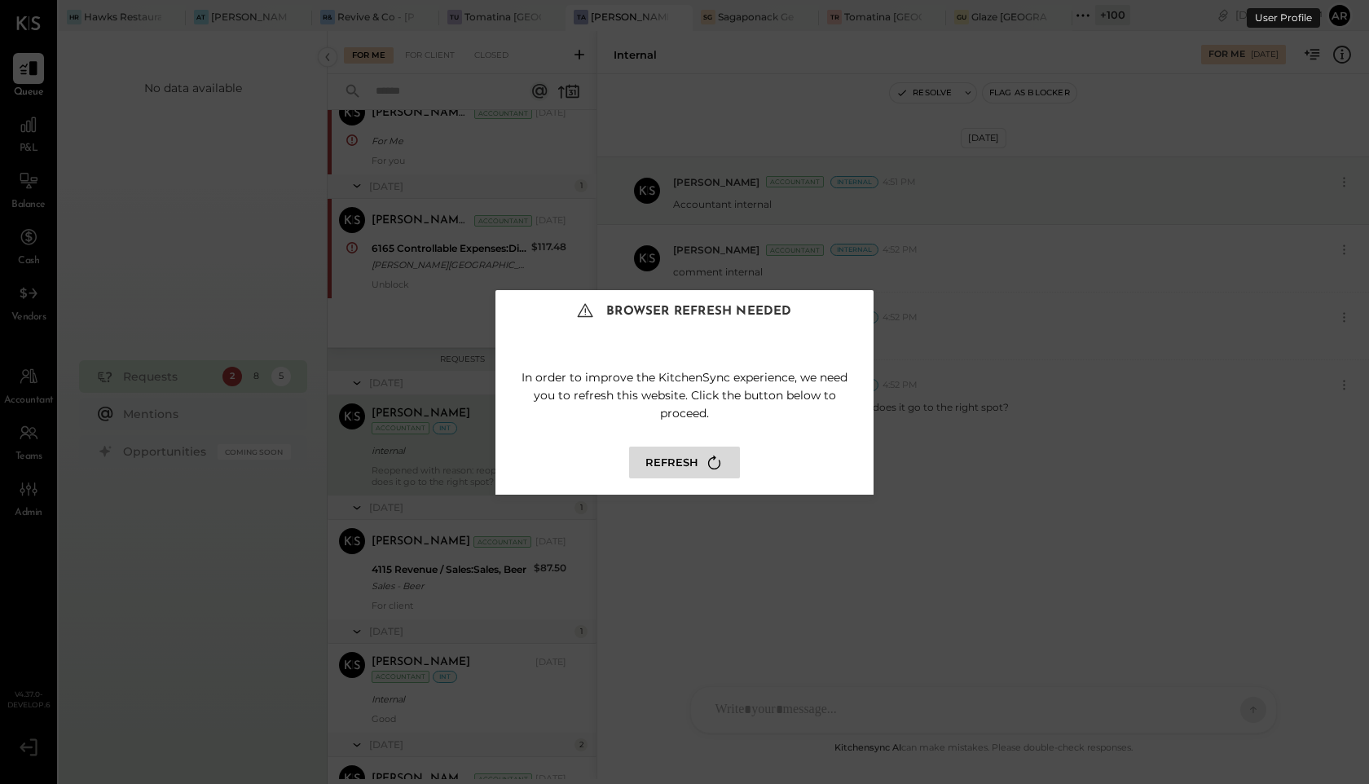
click at [703, 469] on icon at bounding box center [714, 463] width 22 height 22
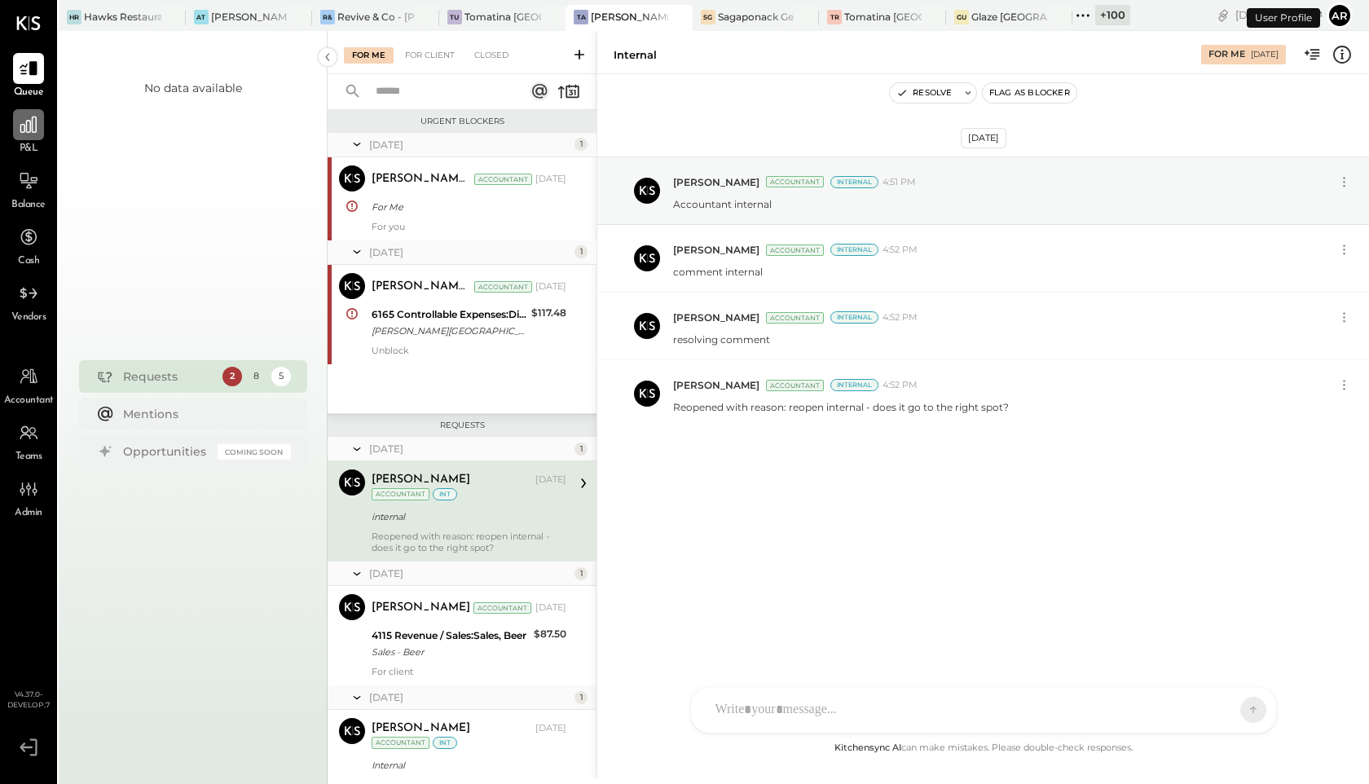
scroll to position [66, 0]
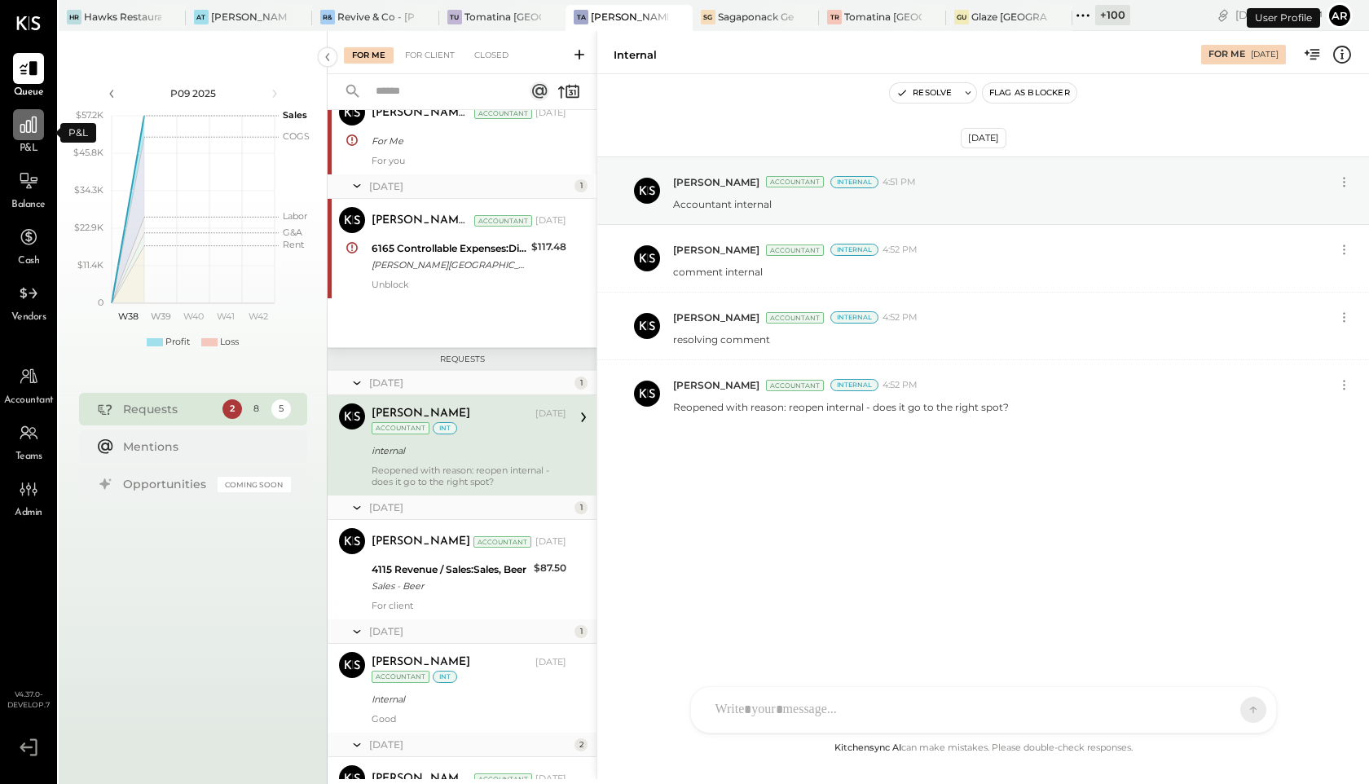
click at [28, 126] on icon at bounding box center [28, 124] width 21 height 21
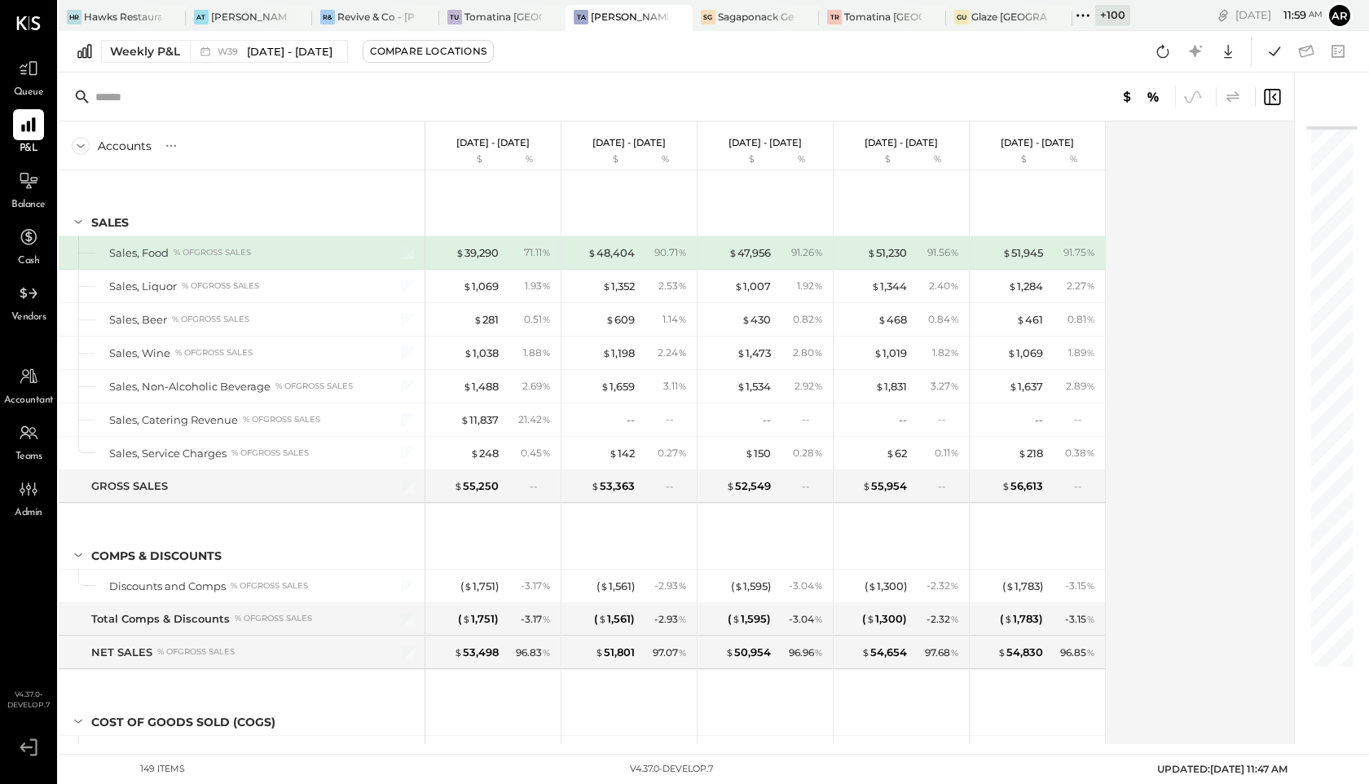
click at [1235, 95] on icon at bounding box center [1233, 97] width 20 height 20
click at [1237, 96] on icon at bounding box center [1233, 97] width 20 height 20
